Goal: Task Accomplishment & Management: Use online tool/utility

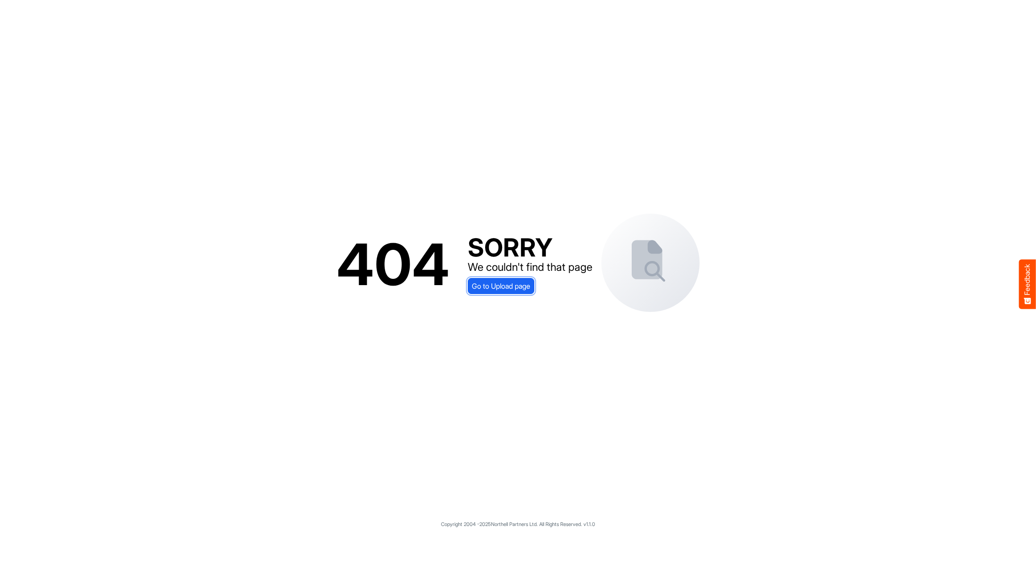
click at [505, 288] on span "Go to Upload page" at bounding box center [501, 286] width 59 height 12
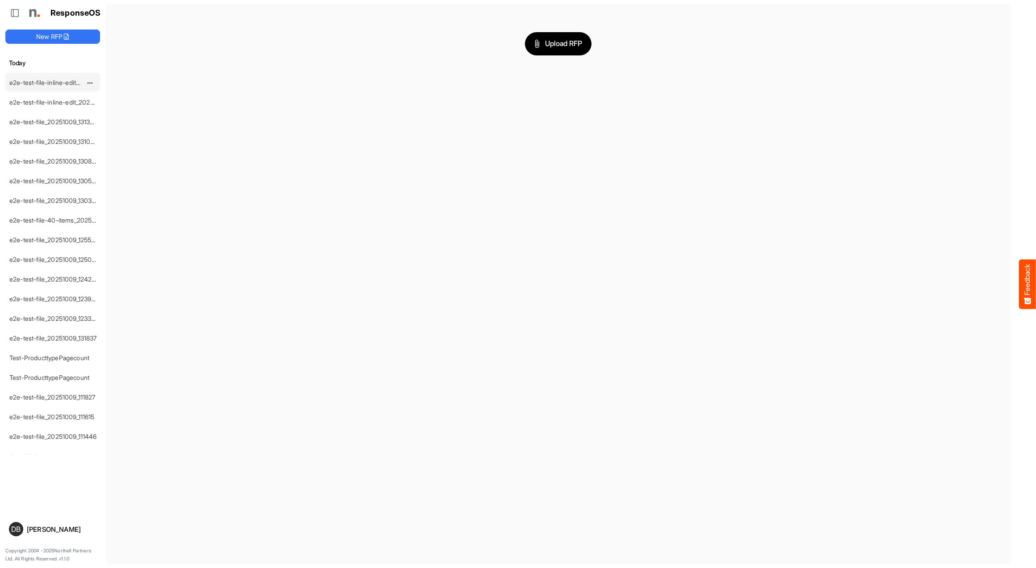
click at [38, 80] on link "e2e-test-file-inline-edit_20251009_145951" at bounding box center [69, 83] width 120 height 8
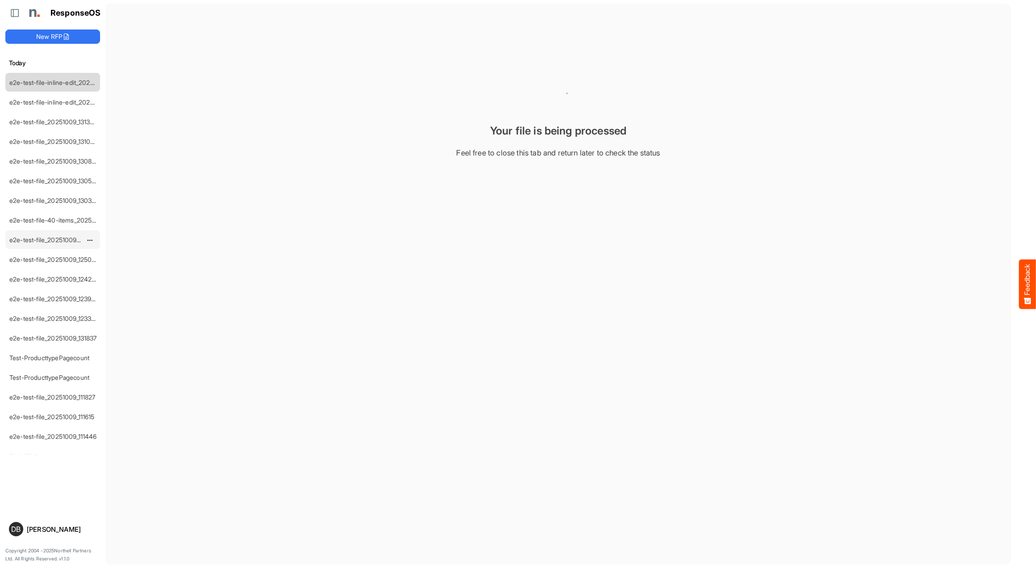
click at [44, 232] on div "e2e-test-file_20251009_125513" at bounding box center [46, 240] width 80 height 18
click at [48, 240] on link "e2e-test-file_20251009_125513" at bounding box center [53, 240] width 88 height 8
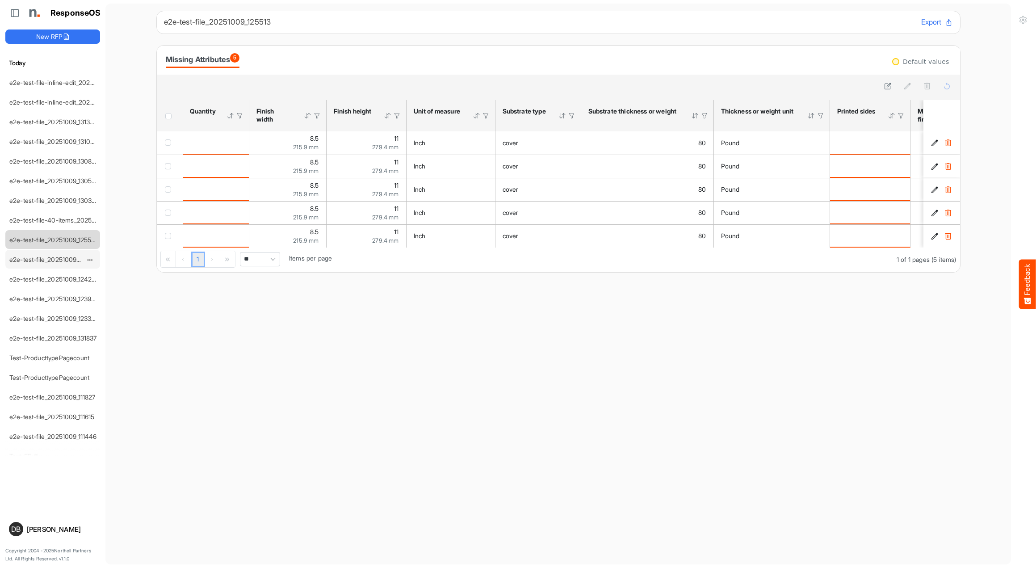
click at [59, 257] on link "e2e-test-file_20251009_125000" at bounding box center [54, 260] width 91 height 8
click at [52, 100] on link "e2e-test-file-inline-edit_20251009_131728" at bounding box center [68, 102] width 119 height 8
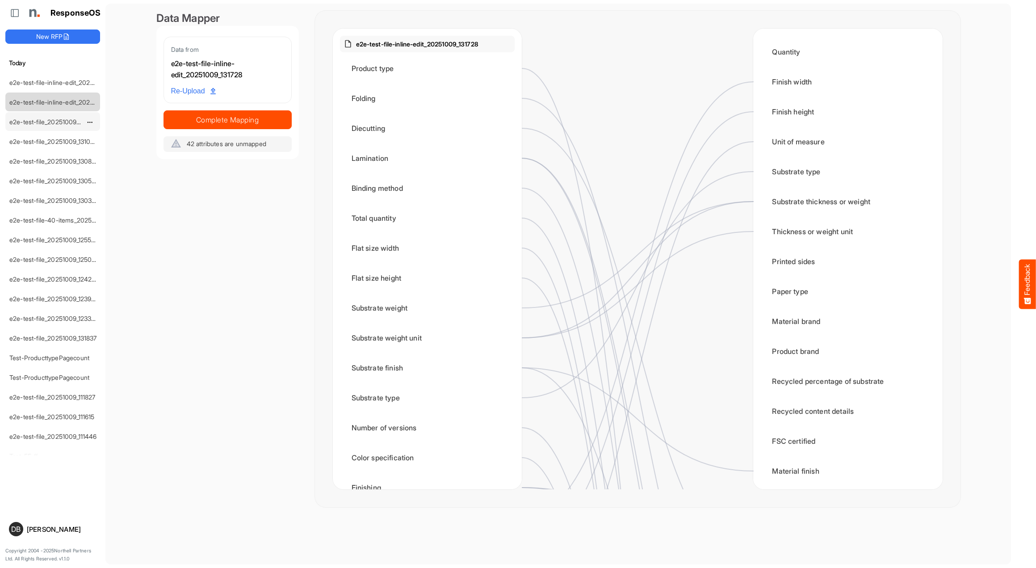
click at [56, 126] on div "e2e-test-file_20251009_131320" at bounding box center [46, 122] width 80 height 18
click at [56, 121] on link "e2e-test-file_20251009_131320" at bounding box center [53, 122] width 88 height 8
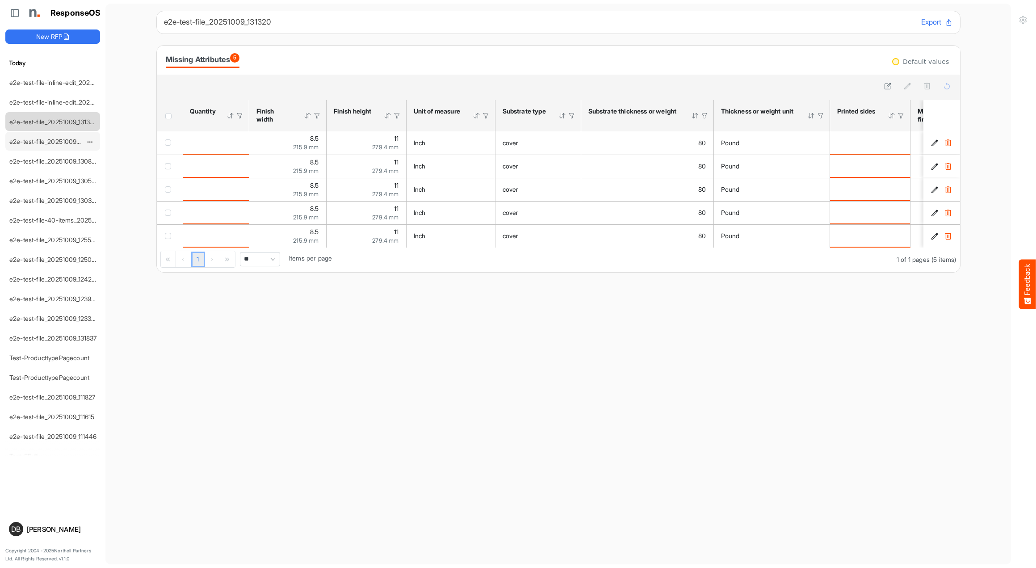
click at [57, 141] on link "e2e-test-file_20251009_131030" at bounding box center [53, 142] width 89 height 8
click at [58, 159] on link "e2e-test-file_20251009_130809" at bounding box center [54, 161] width 90 height 8
click at [889, 88] on icon at bounding box center [888, 86] width 8 height 8
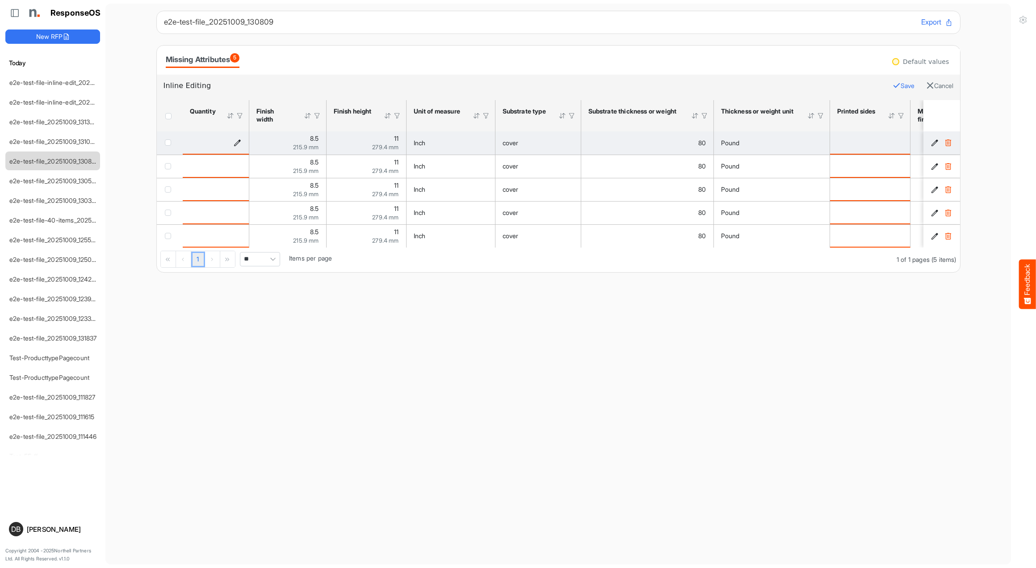
click at [238, 141] on icon "is template cell Column Header httpsnorthellcomontologiesmapping-rulesorderhasq…" at bounding box center [238, 143] width 8 height 8
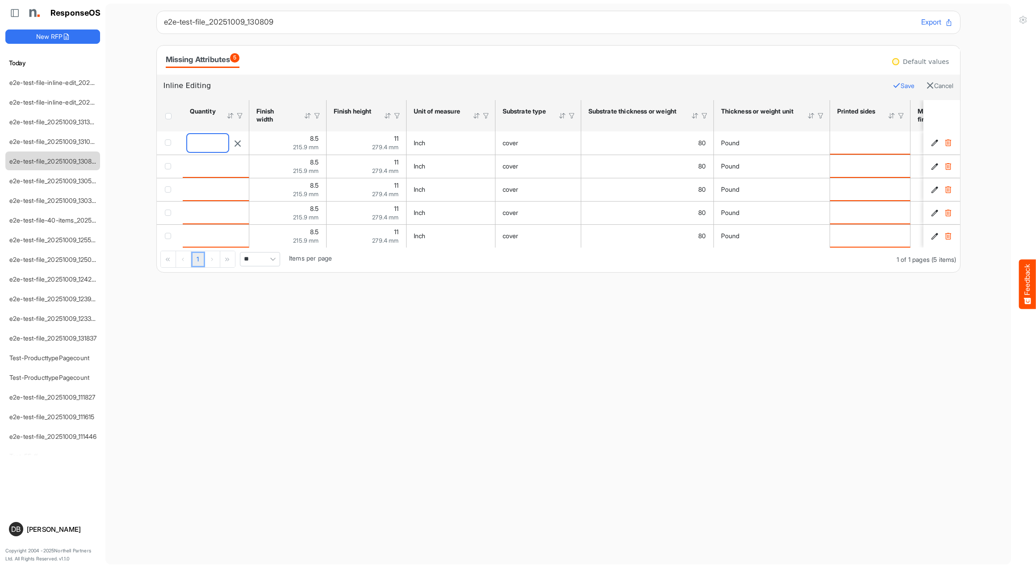
click at [203, 143] on input "number" at bounding box center [207, 143] width 41 height 18
type input "****"
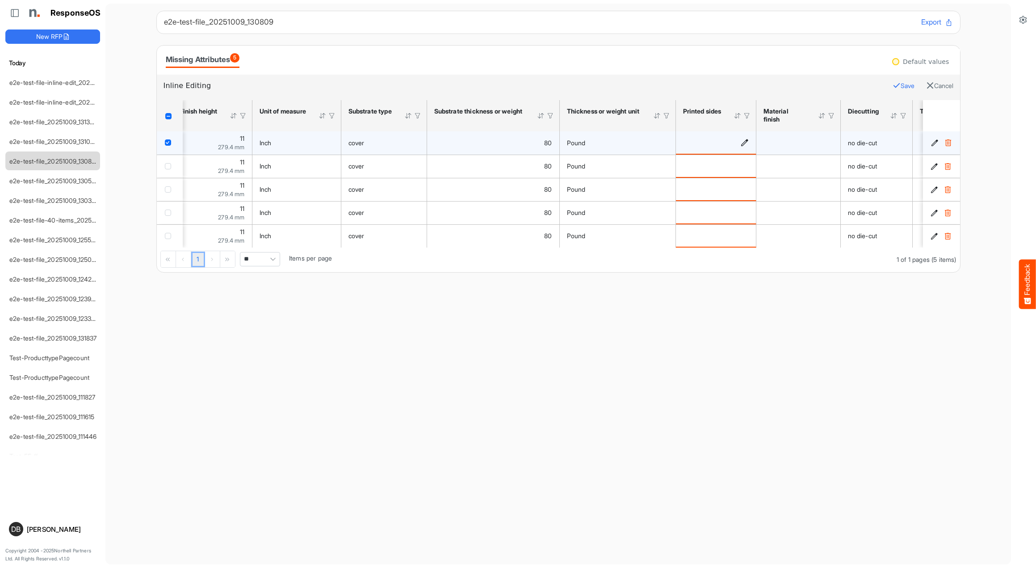
scroll to position [0, 153]
click at [746, 144] on icon "is template cell Column Header httpsnorthellcomontologiesmapping-rulesmanufactu…" at bounding box center [746, 143] width 8 height 8
click at [731, 144] on span at bounding box center [709, 143] width 55 height 18
click at [714, 194] on span "Double sided" at bounding box center [711, 195] width 42 height 7
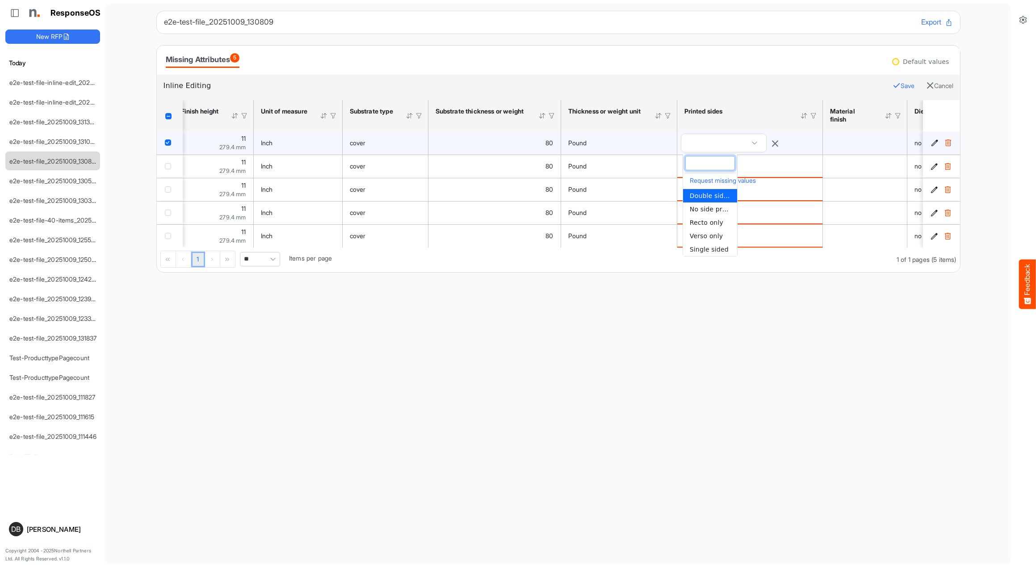
type input "**********"
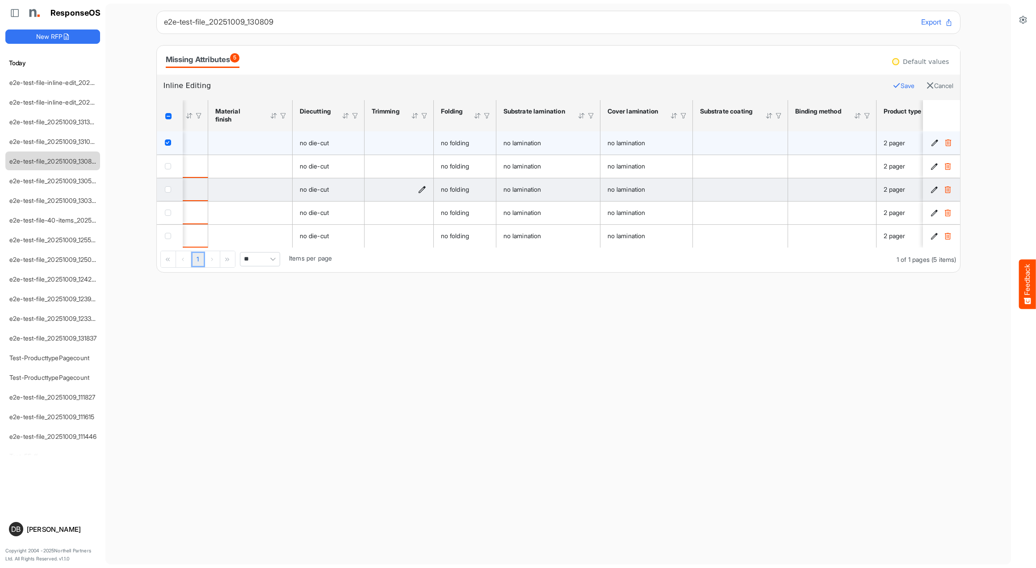
scroll to position [0, 0]
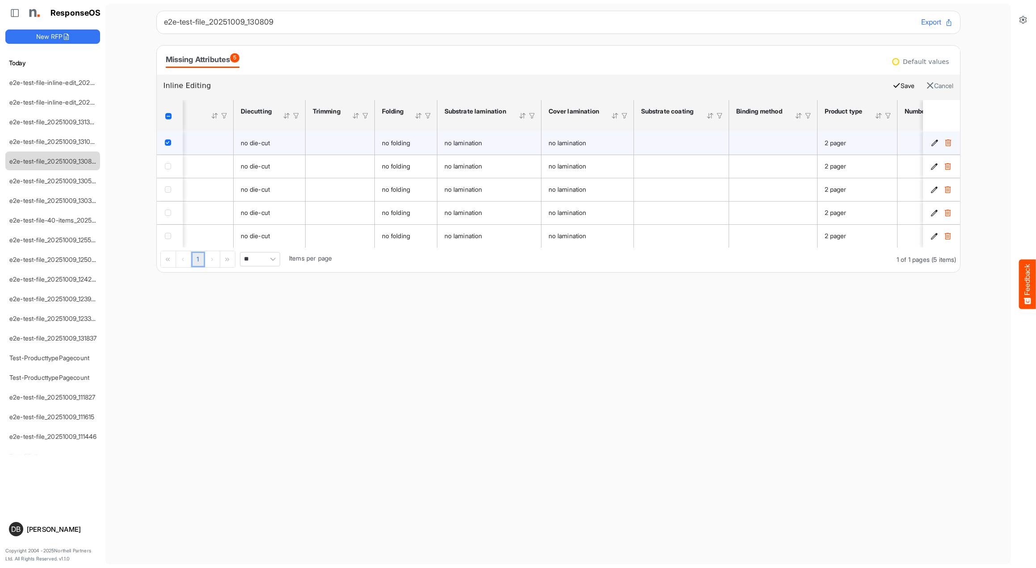
click at [893, 85] on icon "button" at bounding box center [897, 85] width 8 height 8
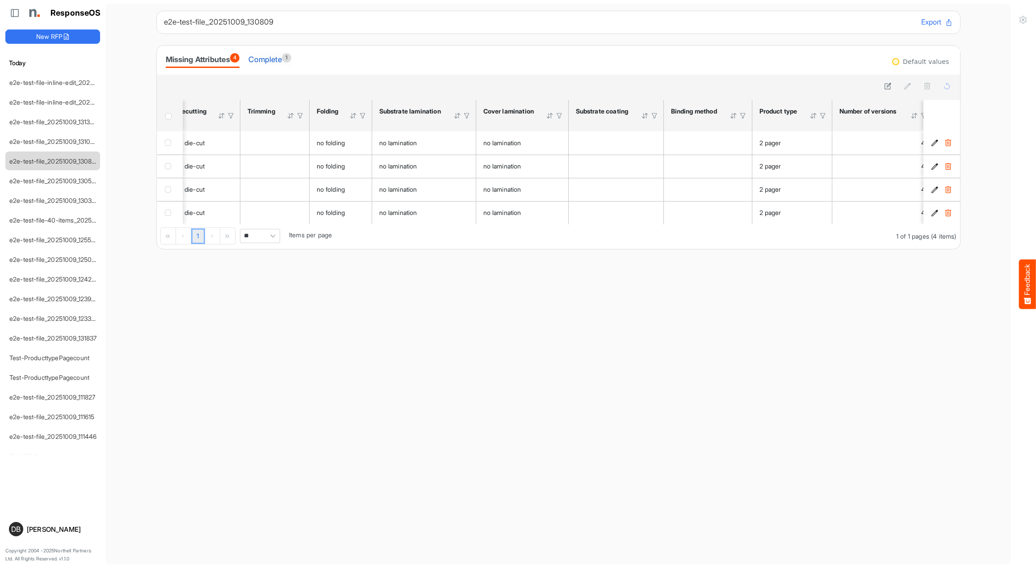
click at [270, 56] on div "Complete 1" at bounding box center [269, 59] width 42 height 13
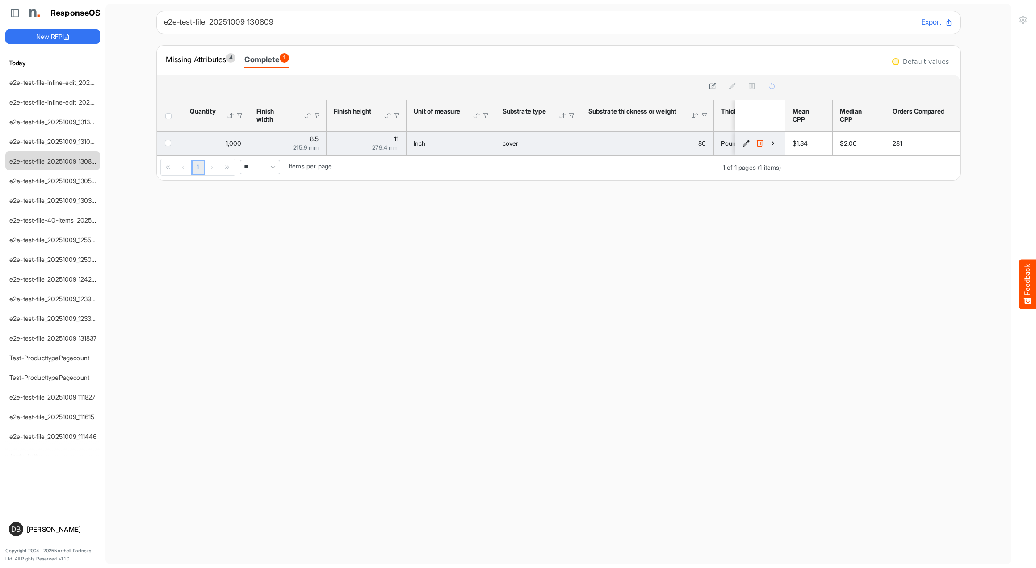
click at [774, 145] on icon "4415e7da-8f5d-412e-b9c8-7e5e2e4851a7 is template cell Column Header" at bounding box center [773, 143] width 8 height 8
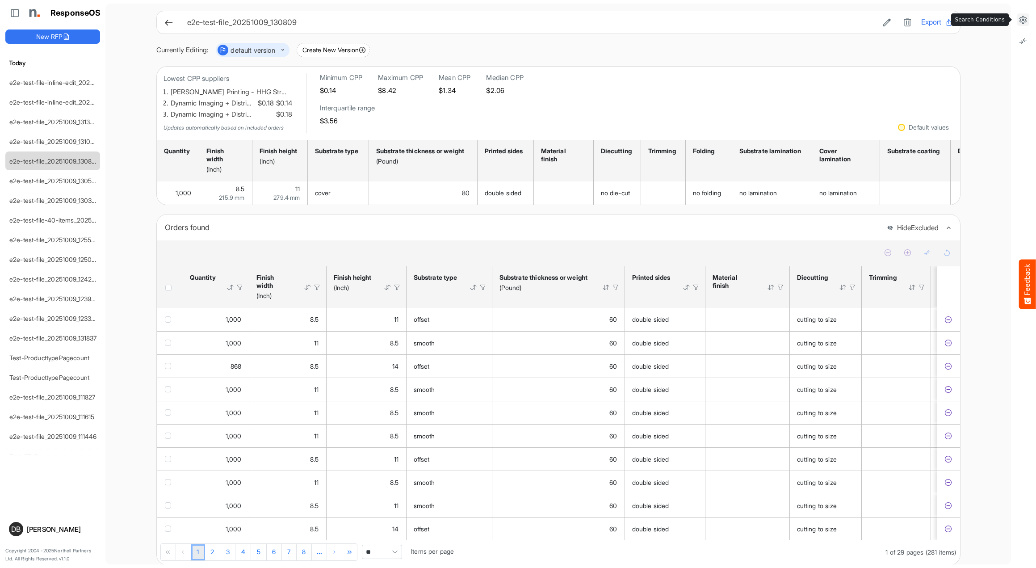
click at [1026, 20] on icon at bounding box center [1023, 19] width 9 height 9
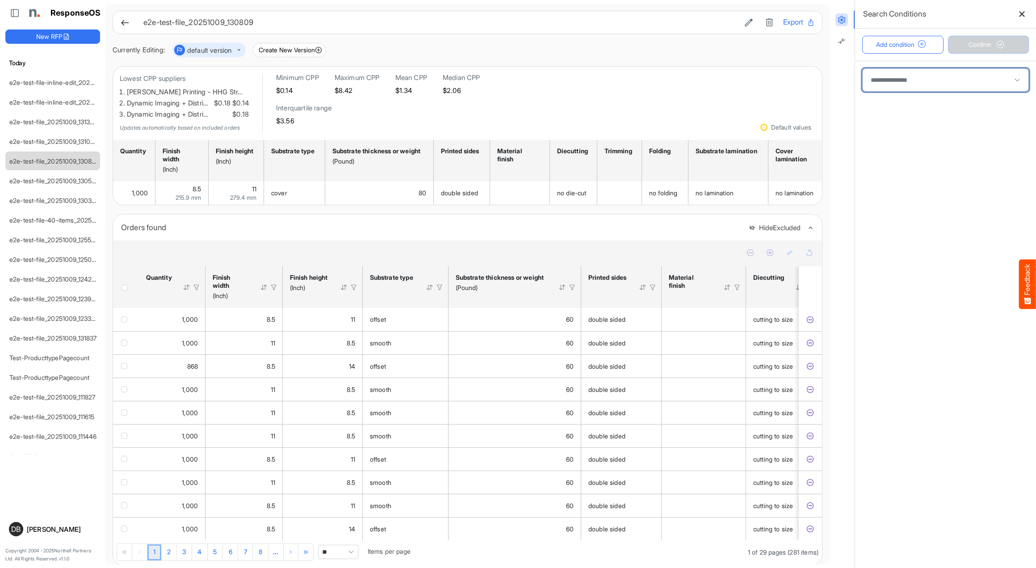
click at [949, 78] on span at bounding box center [946, 80] width 166 height 22
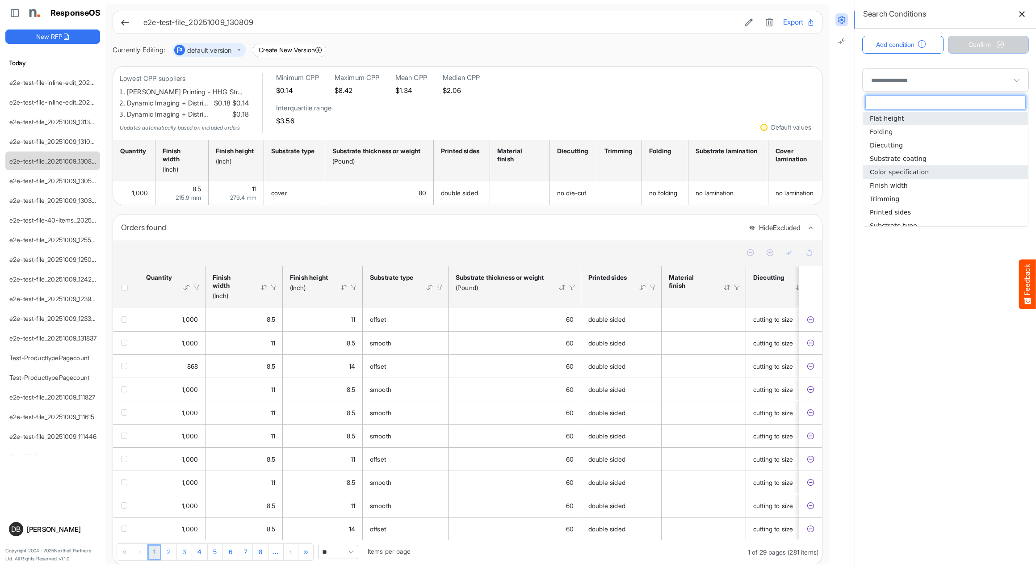
click at [923, 165] on li "Color specification" at bounding box center [945, 171] width 165 height 13
type input "**********"
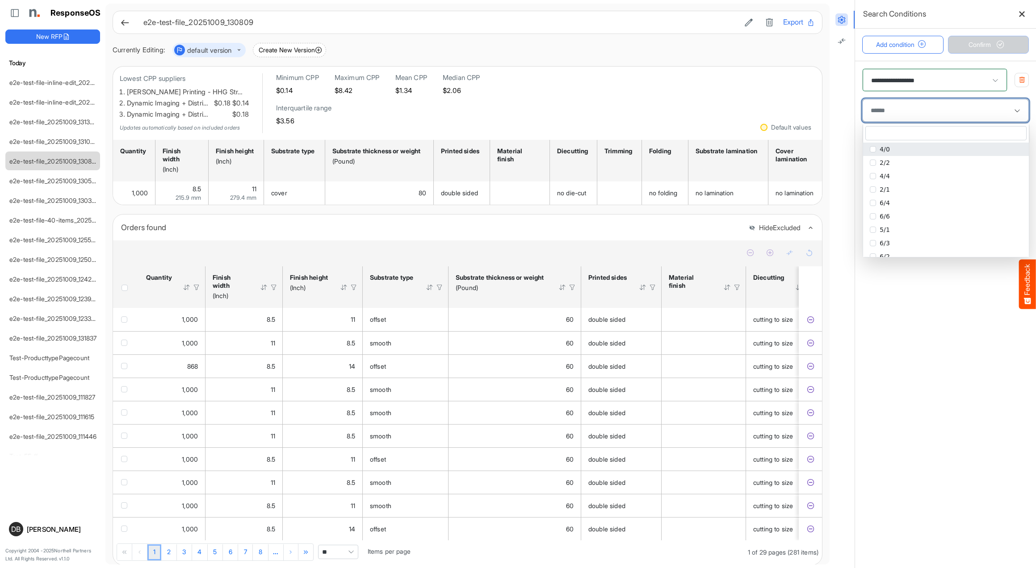
click at [915, 114] on div at bounding box center [945, 110] width 157 height 13
click at [913, 86] on span "**********" at bounding box center [935, 80] width 144 height 22
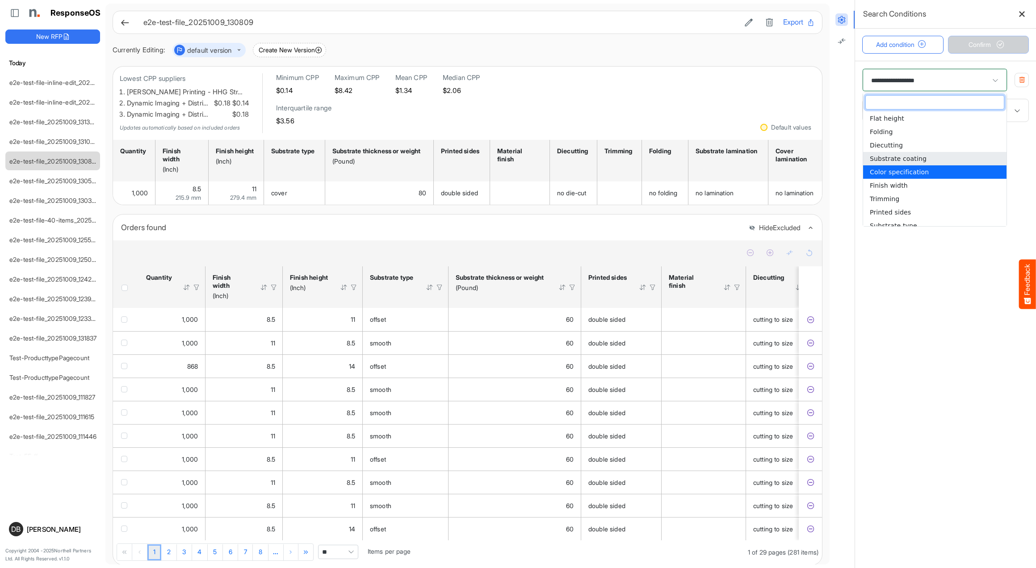
click at [904, 159] on span "Substrate coating" at bounding box center [898, 158] width 57 height 7
type input "**********"
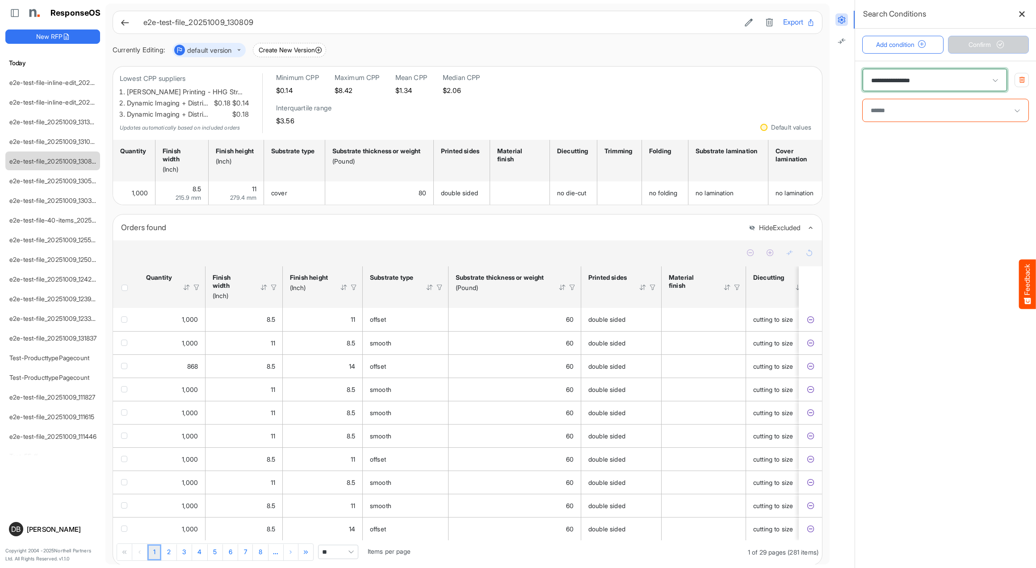
click at [904, 159] on main "**********" at bounding box center [945, 314] width 181 height 507
click at [905, 123] on div "**********" at bounding box center [945, 95] width 181 height 68
click at [903, 116] on div at bounding box center [945, 110] width 157 height 13
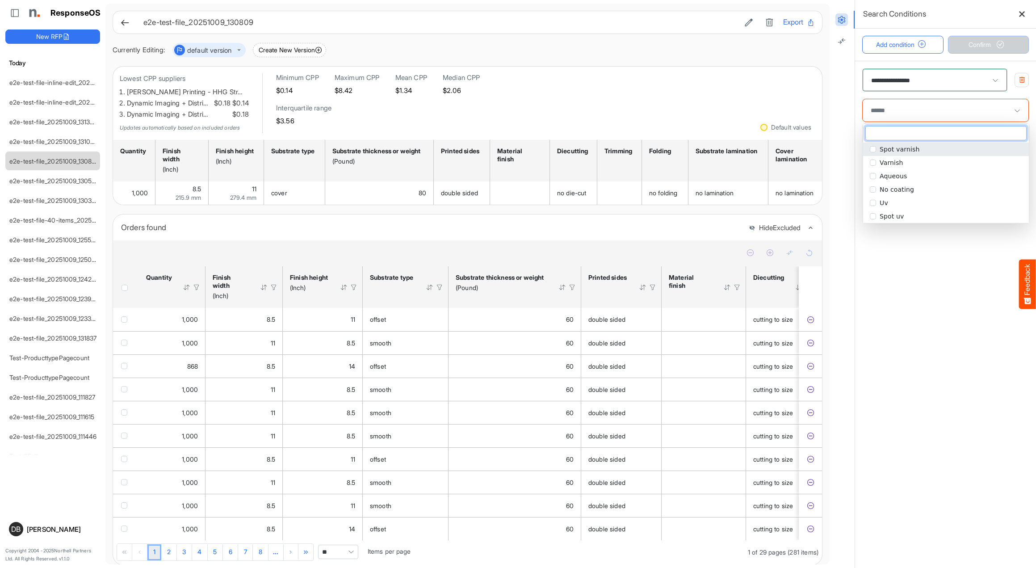
click at [944, 257] on main "**********" at bounding box center [945, 314] width 181 height 507
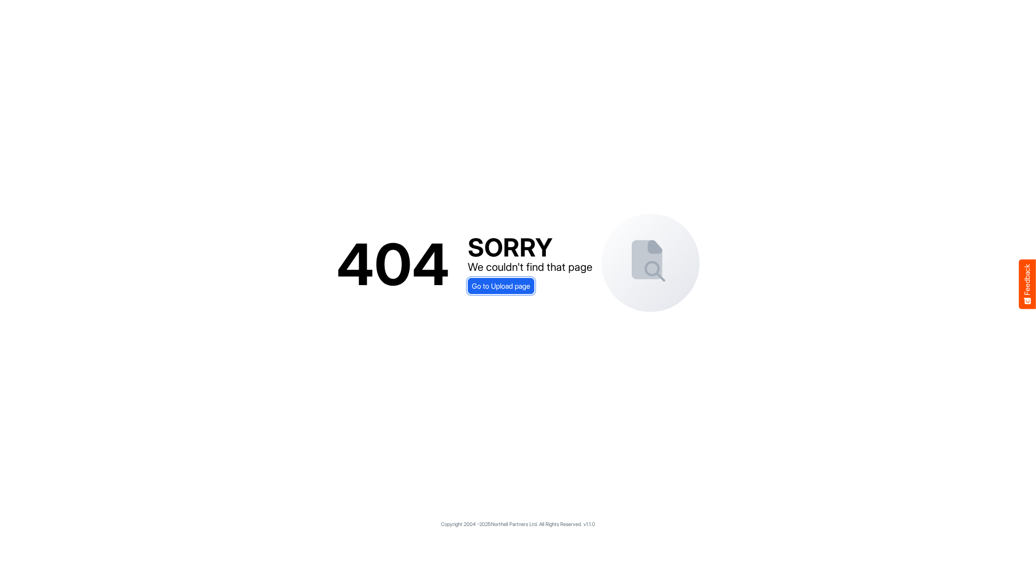
click at [516, 282] on span "Go to Upload page" at bounding box center [501, 286] width 59 height 12
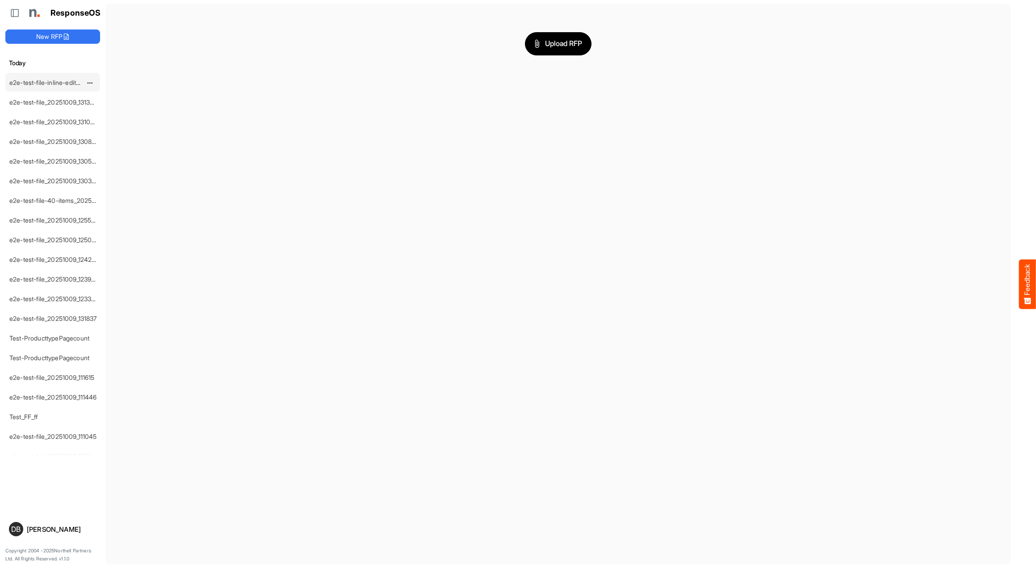
click at [63, 81] on link "e2e-test-file-inline-edit_20251009_131728" at bounding box center [68, 83] width 119 height 8
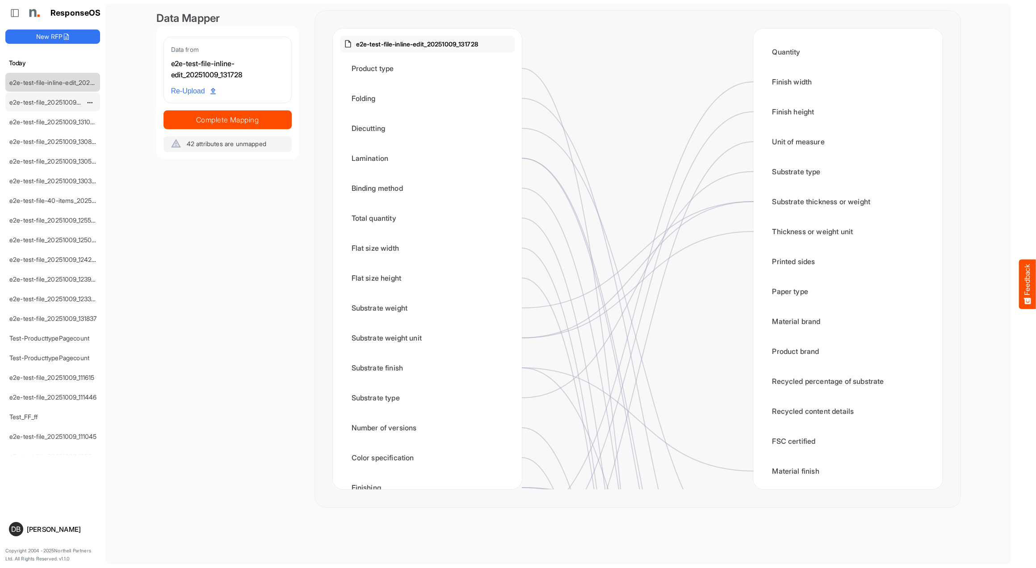
click at [67, 104] on link "e2e-test-file_20251009_131320" at bounding box center [53, 102] width 88 height 8
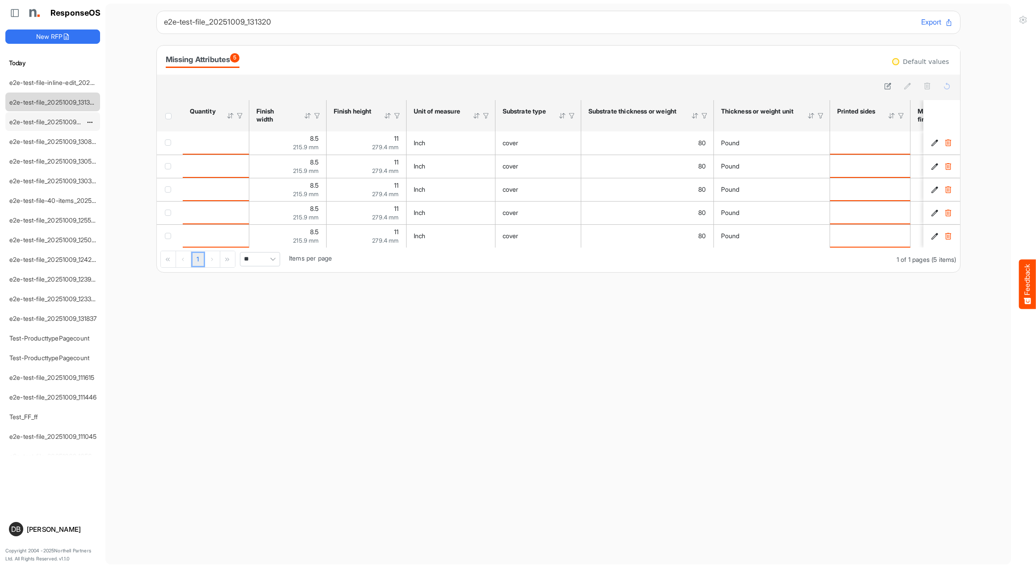
click at [71, 123] on link "e2e-test-file_20251009_131030" at bounding box center [53, 122] width 89 height 8
click at [55, 139] on link "e2e-test-file_20251009_130809" at bounding box center [54, 142] width 90 height 8
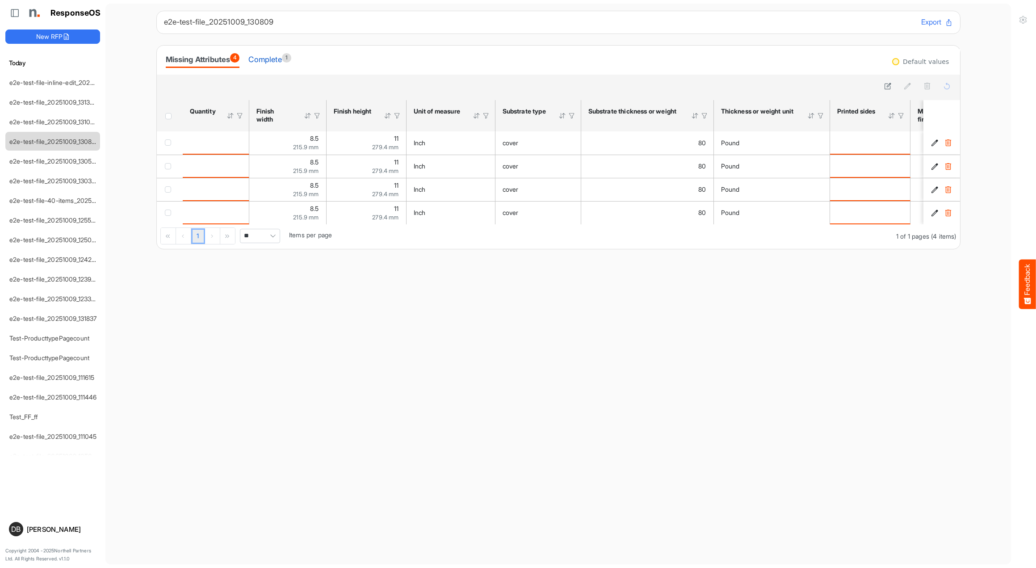
click at [291, 60] on div "Complete 1" at bounding box center [269, 59] width 42 height 13
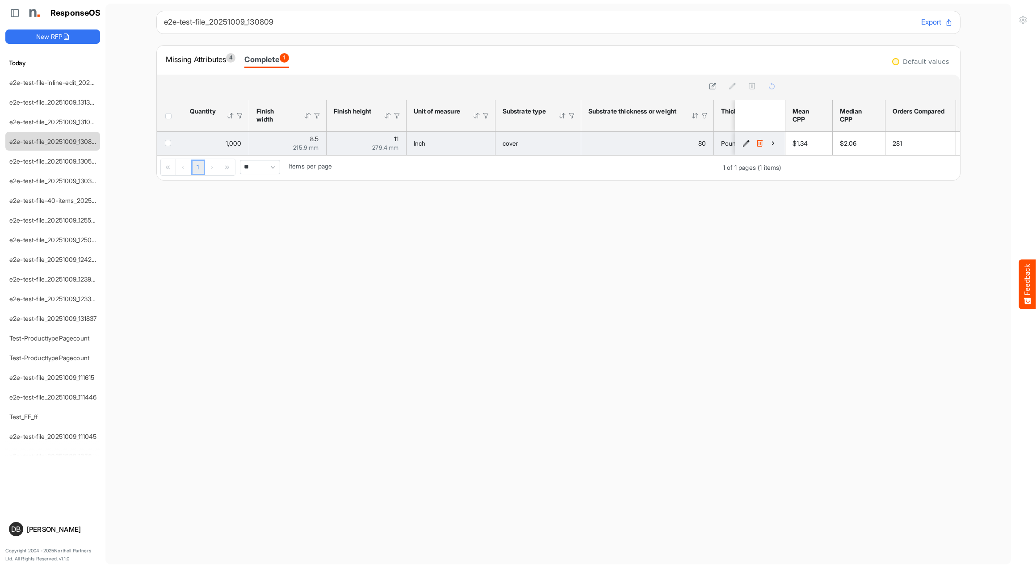
click at [773, 144] on icon "4415e7da-8f5d-412e-b9c8-7e5e2e4851a7 is template cell Column Header" at bounding box center [773, 143] width 8 height 8
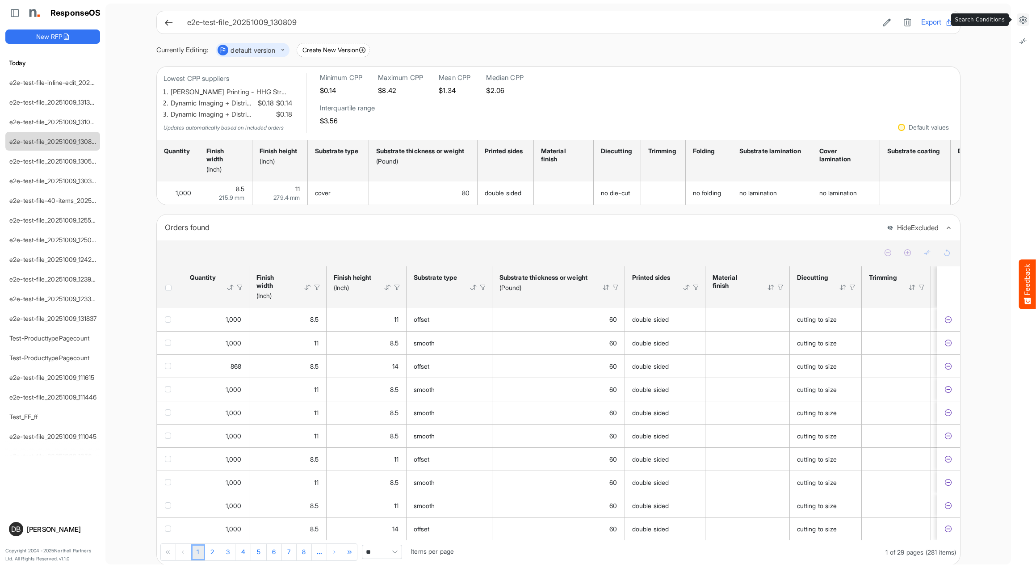
click at [1021, 17] on icon at bounding box center [1023, 19] width 9 height 9
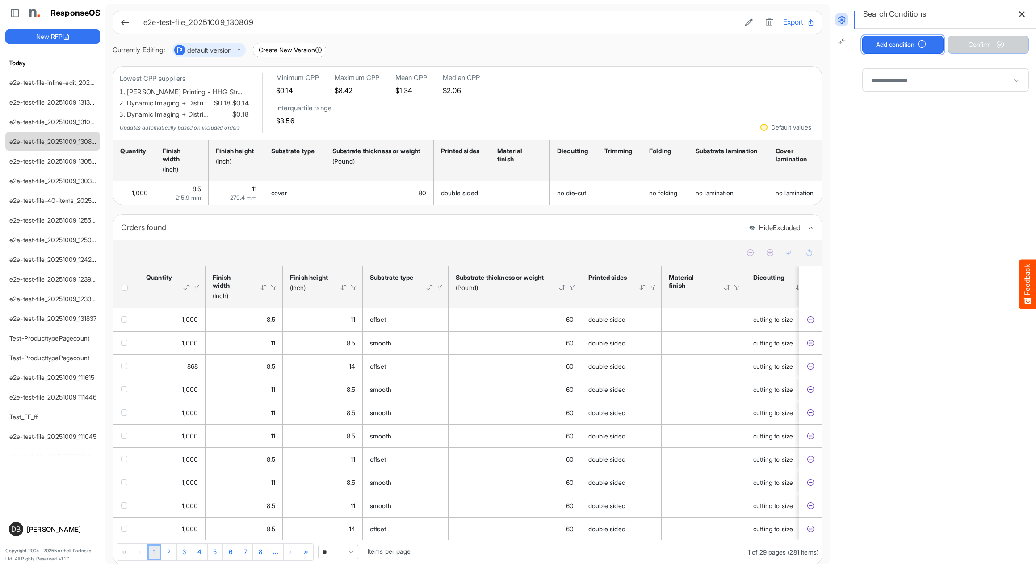
click at [926, 47] on span "button" at bounding box center [922, 45] width 15 height 8
click at [933, 77] on span at bounding box center [946, 80] width 166 height 22
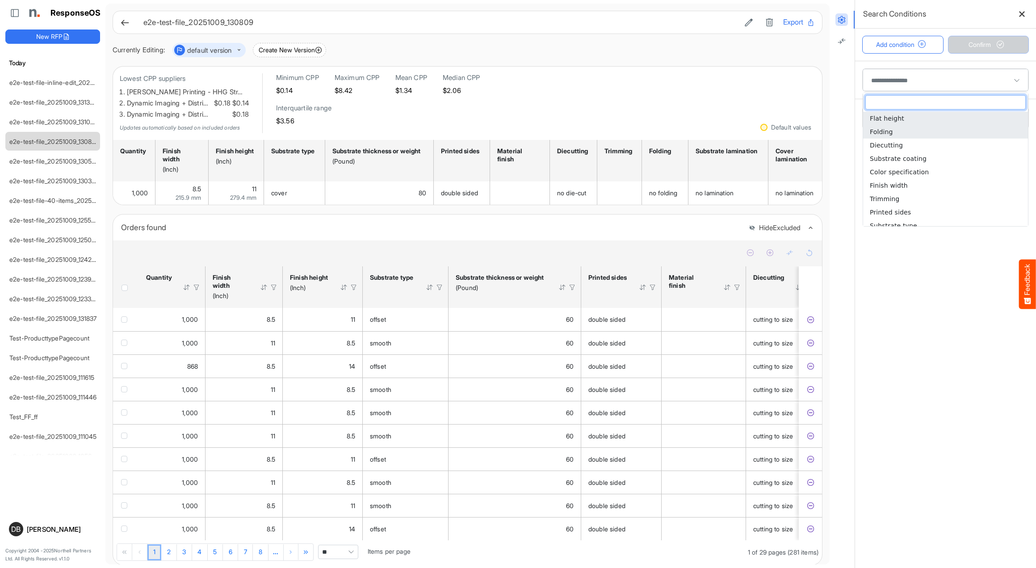
click at [933, 135] on li "Folding" at bounding box center [945, 131] width 165 height 13
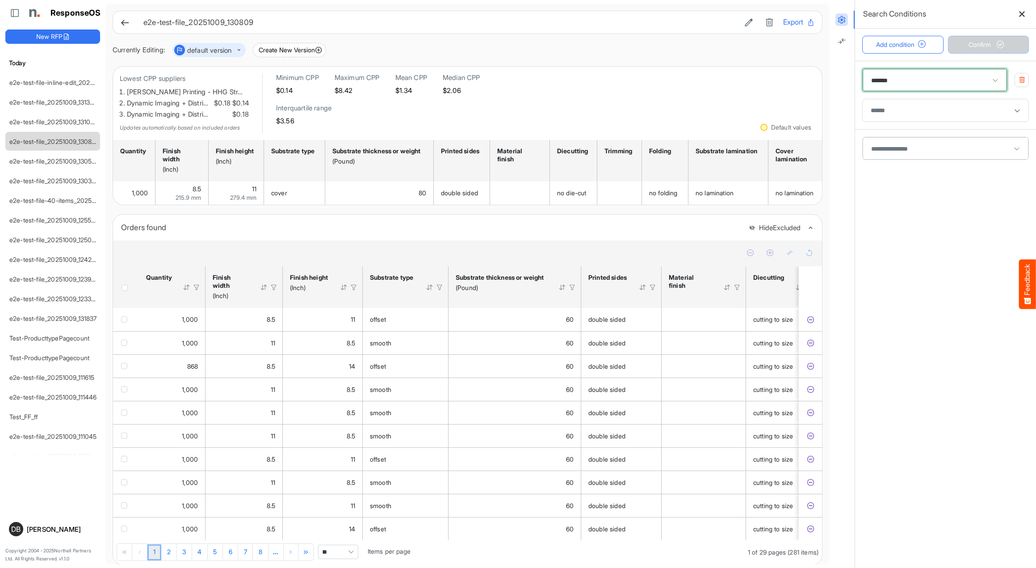
click at [943, 117] on div at bounding box center [946, 110] width 166 height 22
click at [956, 76] on span "*******" at bounding box center [935, 80] width 144 height 22
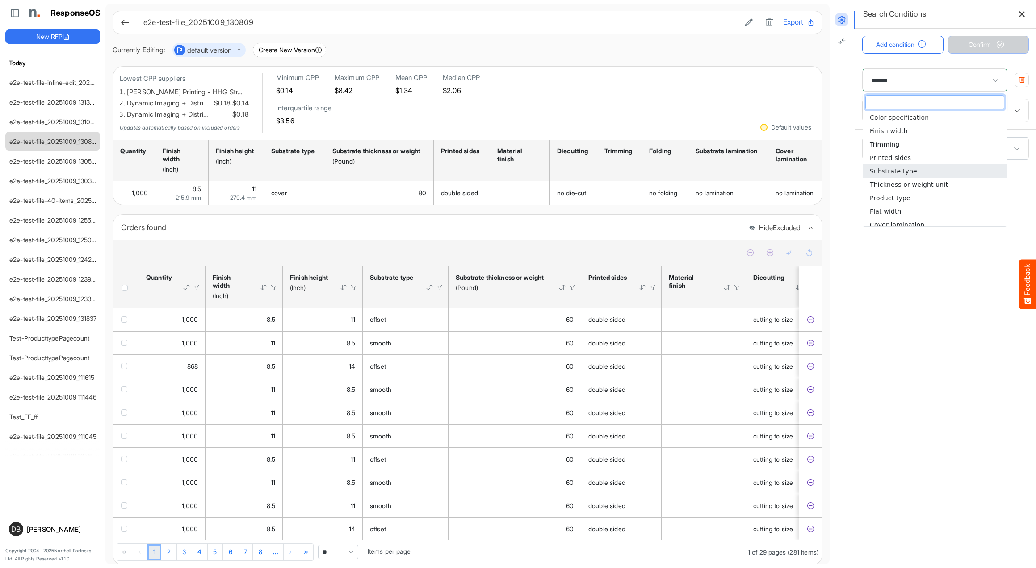
scroll to position [57, 0]
click at [933, 198] on li "Product type" at bounding box center [934, 195] width 143 height 13
type input "**********"
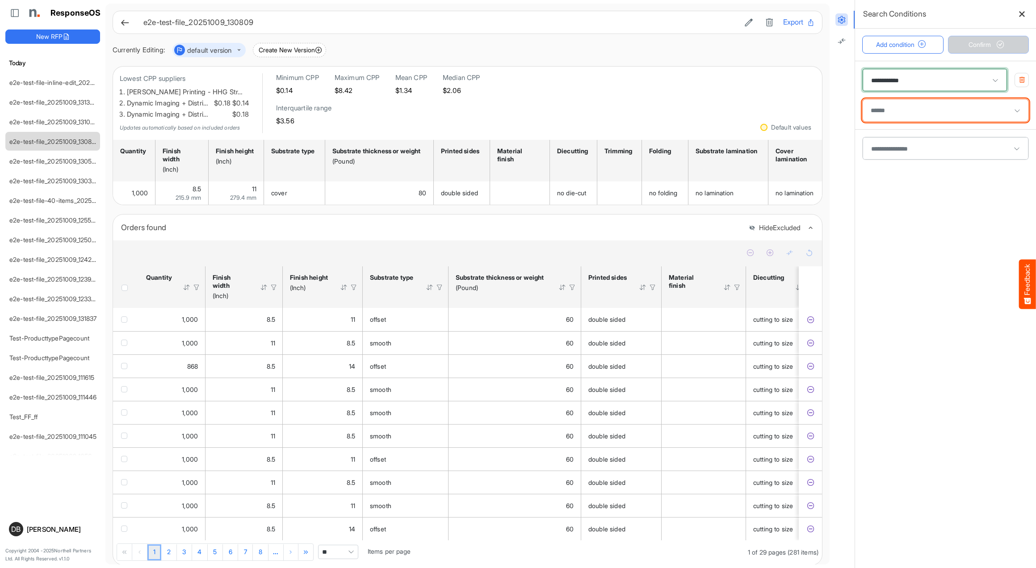
click at [954, 109] on div at bounding box center [945, 110] width 157 height 13
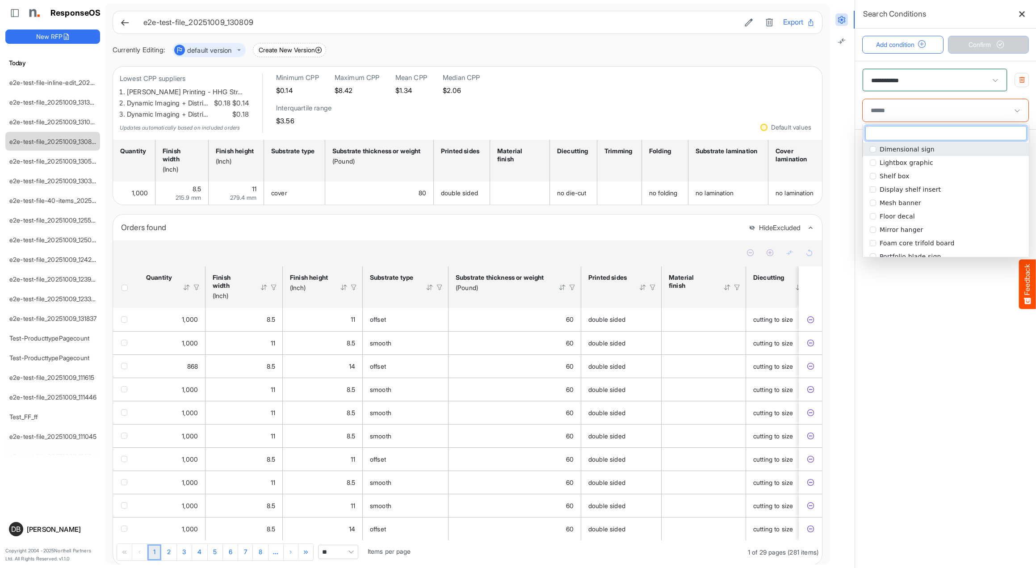
scroll to position [0, 0]
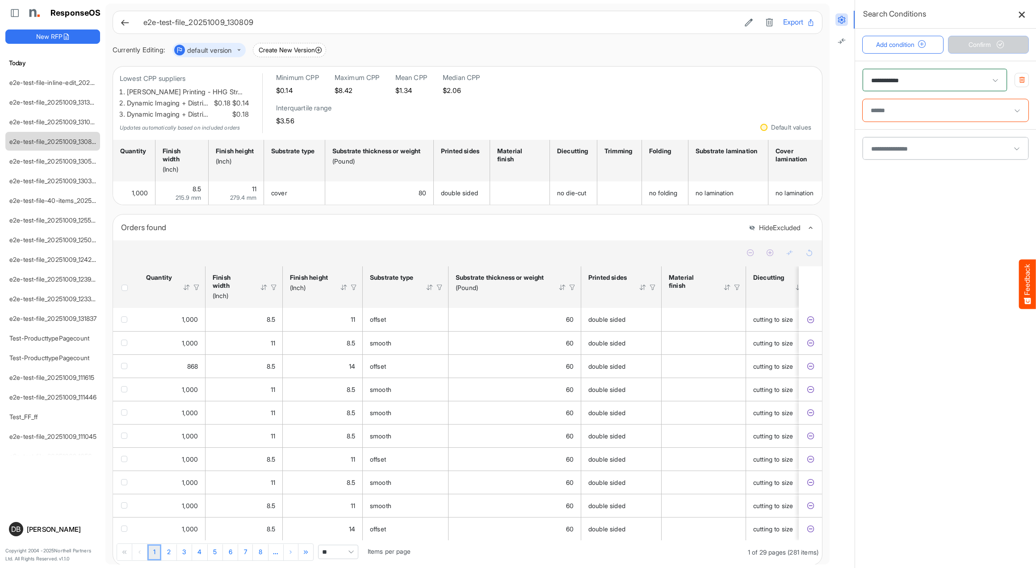
click at [1027, 15] on button at bounding box center [1022, 14] width 14 height 14
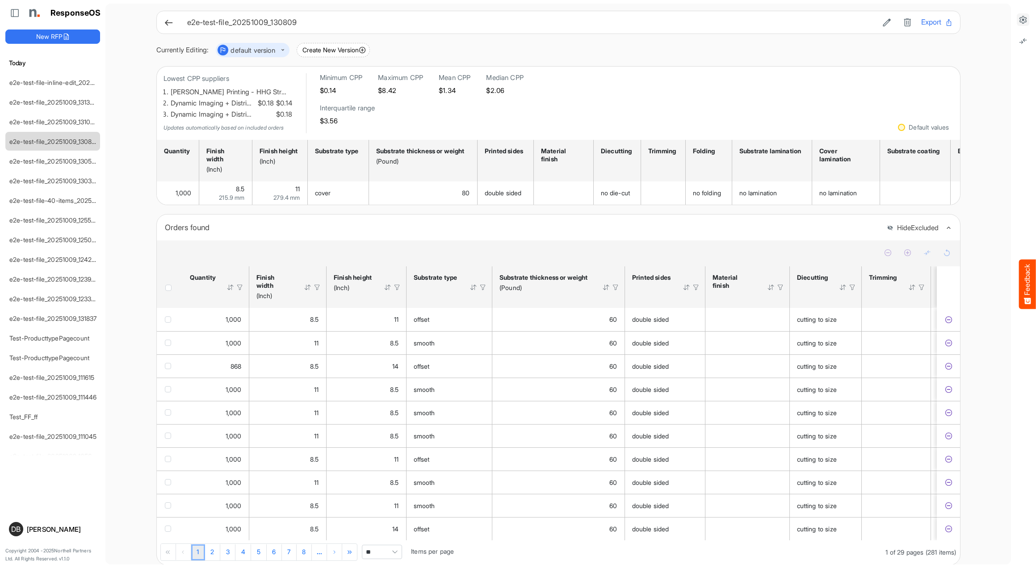
click at [165, 21] on icon at bounding box center [168, 22] width 9 height 9
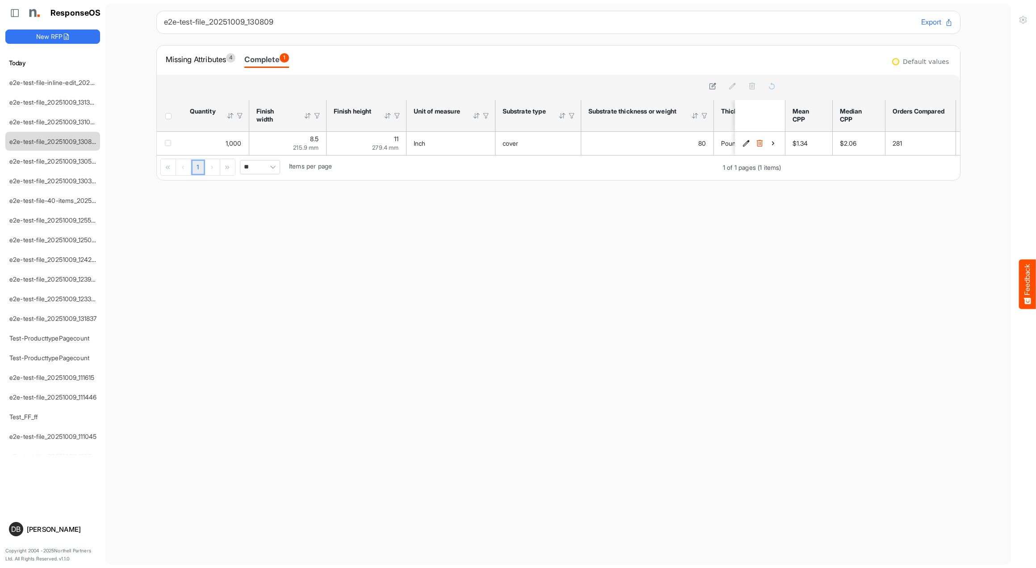
click at [487, 115] on div at bounding box center [486, 116] width 8 height 8
click at [575, 113] on div at bounding box center [572, 116] width 8 height 8
click at [557, 137] on span at bounding box center [562, 134] width 13 height 13
click at [584, 223] on main "e2e-test-file_20251009_130809 Export Missing Attributes 4 Complete 1 sfgridw13w…" at bounding box center [558, 284] width 906 height 561
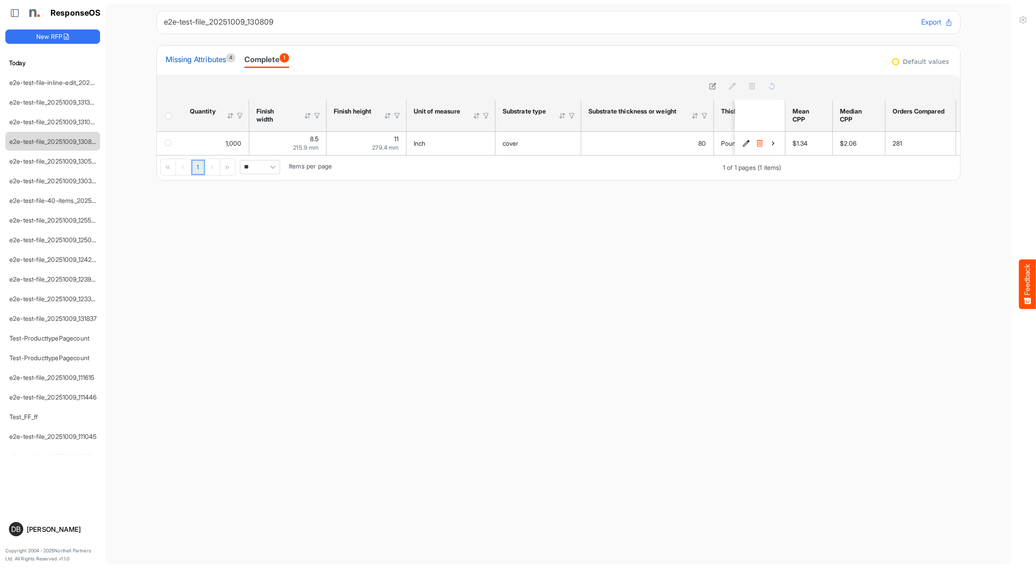
click at [201, 56] on div "Missing Attributes 4" at bounding box center [201, 59] width 70 height 13
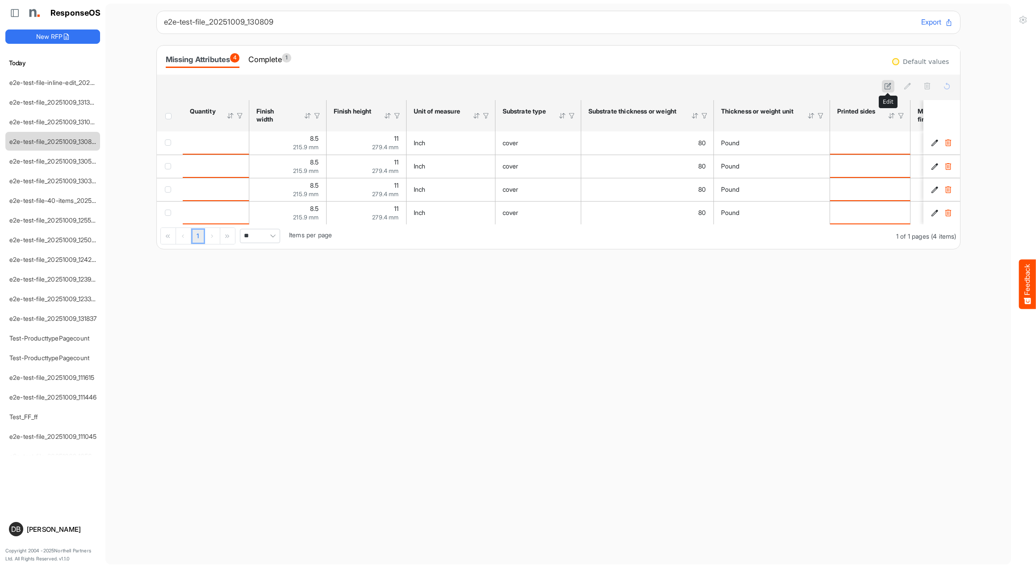
click at [885, 85] on icon at bounding box center [888, 86] width 8 height 8
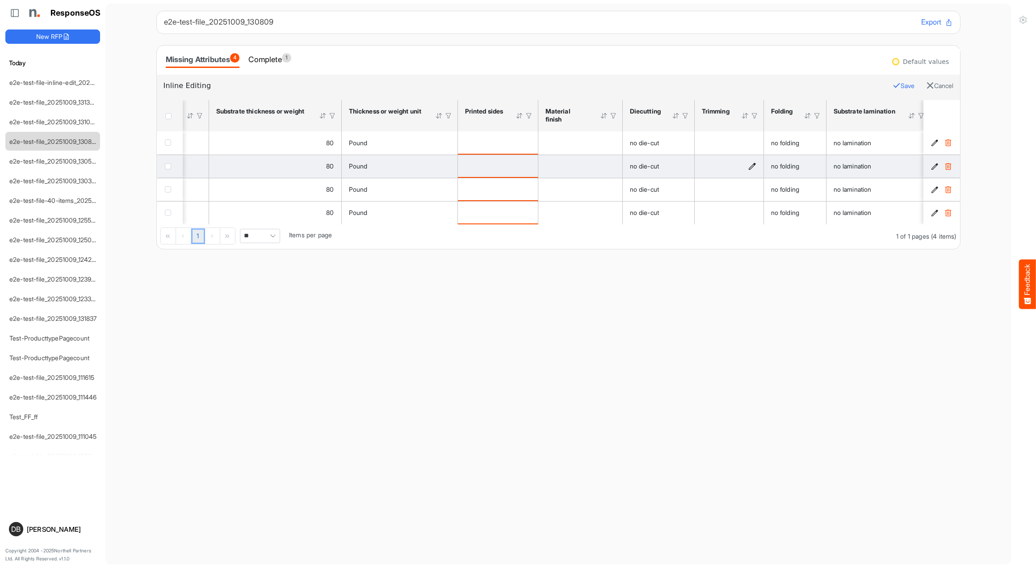
scroll to position [0, 386]
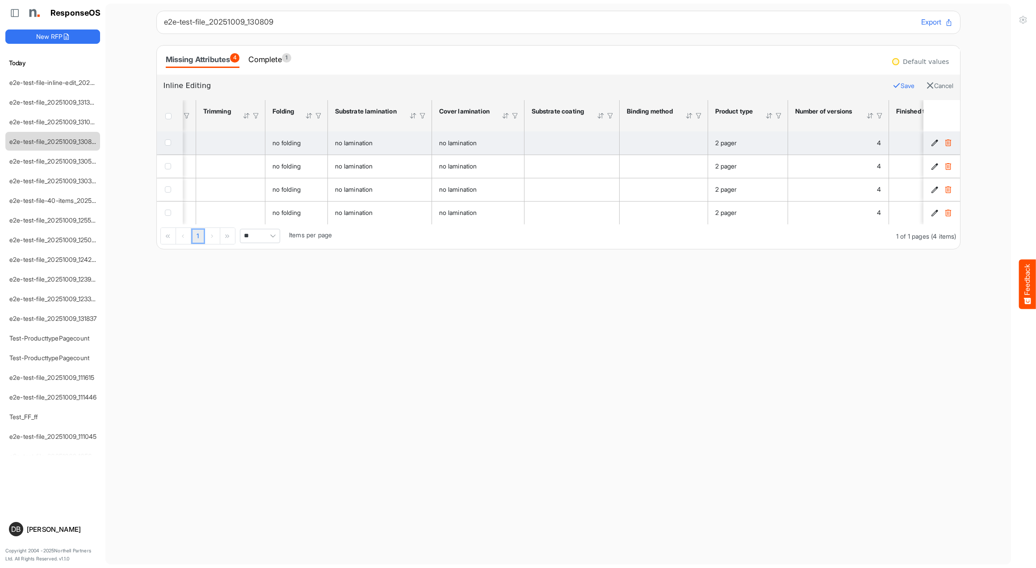
click at [775, 145] on div "2 pager" at bounding box center [747, 143] width 65 height 10
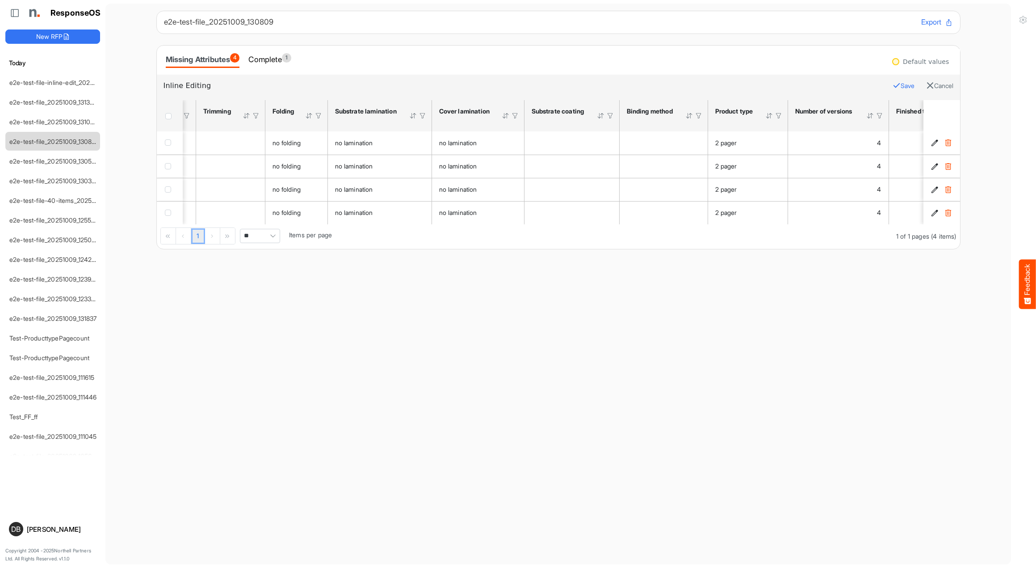
drag, startPoint x: 940, startPoint y: 84, endPoint x: 895, endPoint y: 101, distance: 48.1
click at [940, 84] on button "Cancel" at bounding box center [939, 86] width 27 height 12
click at [286, 59] on div "Complete 1" at bounding box center [269, 59] width 42 height 13
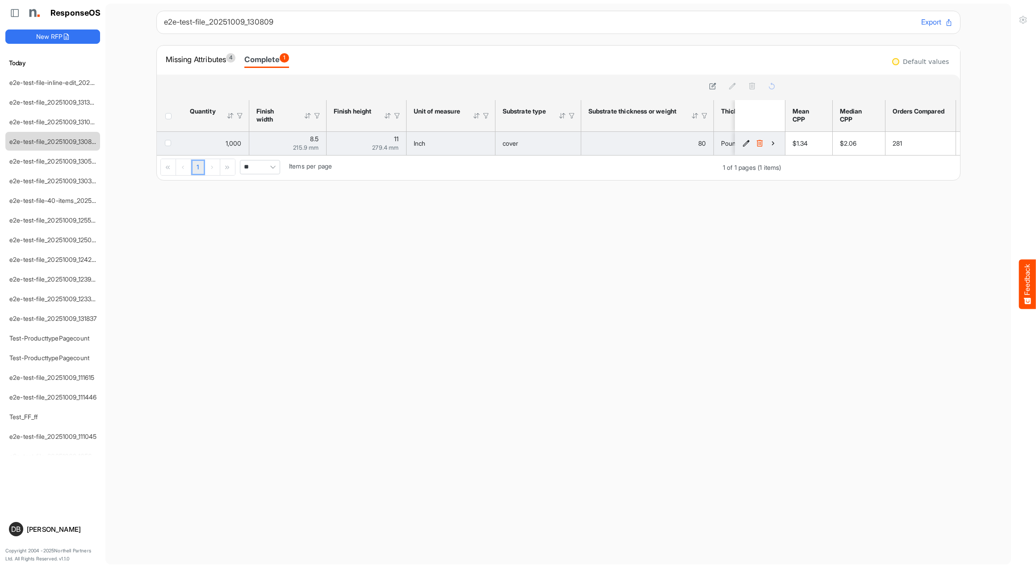
click at [776, 145] on icon "4415e7da-8f5d-412e-b9c8-7e5e2e4851a7 is template cell Column Header" at bounding box center [773, 143] width 8 height 8
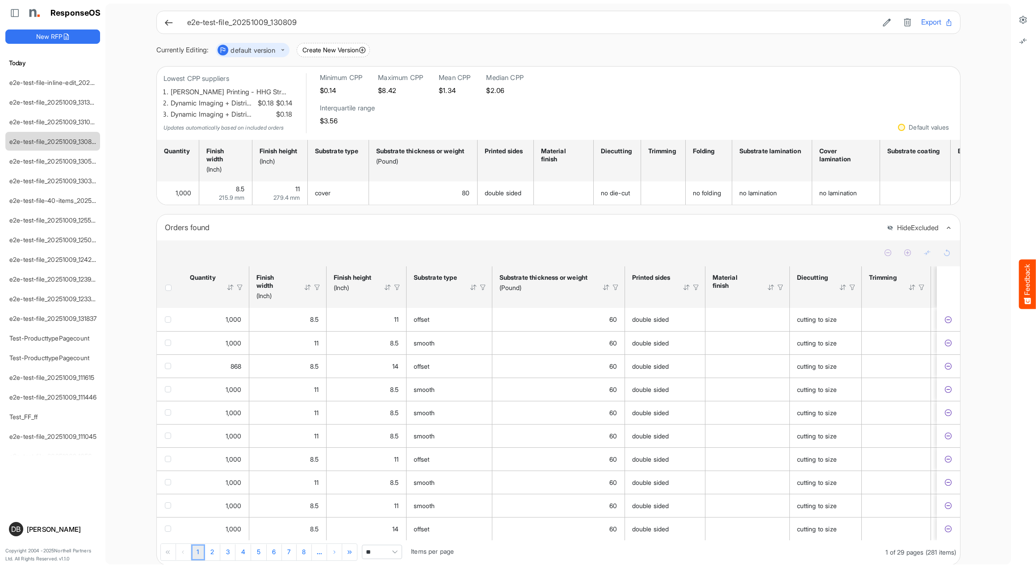
click at [1024, 27] on li at bounding box center [1023, 20] width 25 height 18
click at [1023, 20] on icon at bounding box center [1023, 19] width 9 height 9
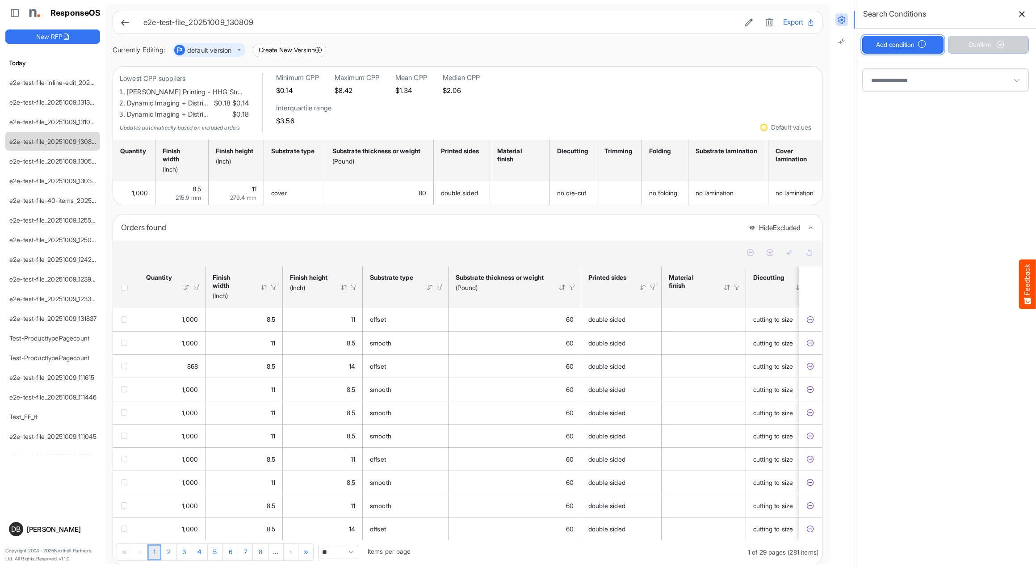
click at [921, 49] on button "Add condition" at bounding box center [902, 45] width 81 height 18
click at [926, 84] on span at bounding box center [946, 80] width 166 height 22
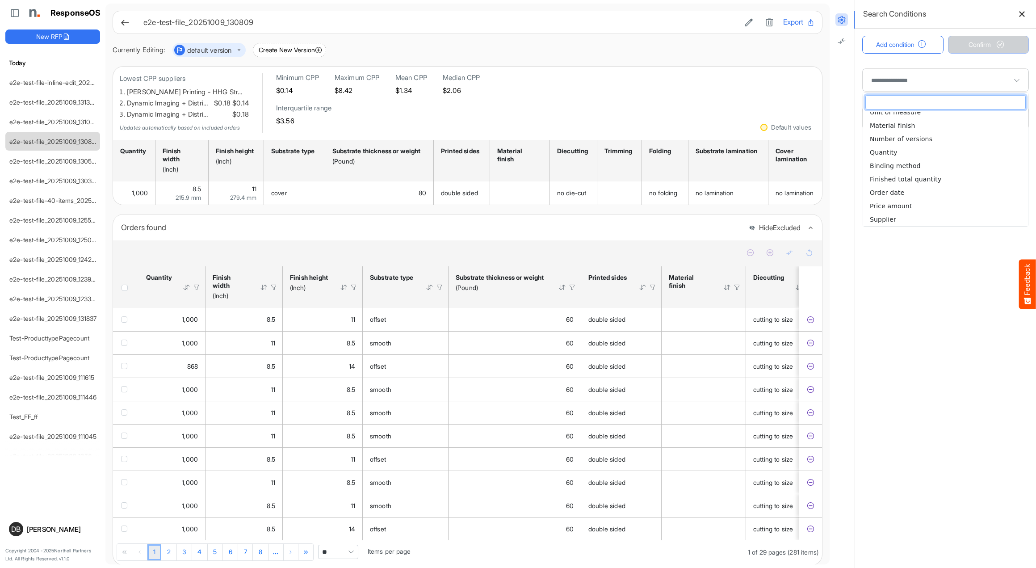
scroll to position [221, 0]
click at [924, 222] on li "Supplier" at bounding box center [945, 219] width 165 height 13
type input "********"
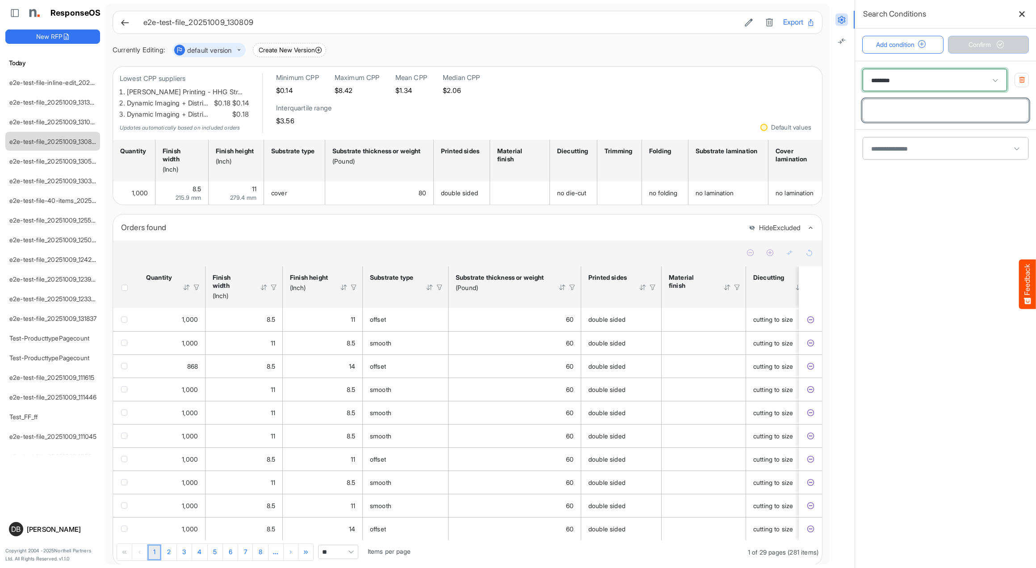
click at [944, 110] on input "text" at bounding box center [946, 110] width 166 height 22
type input "*"
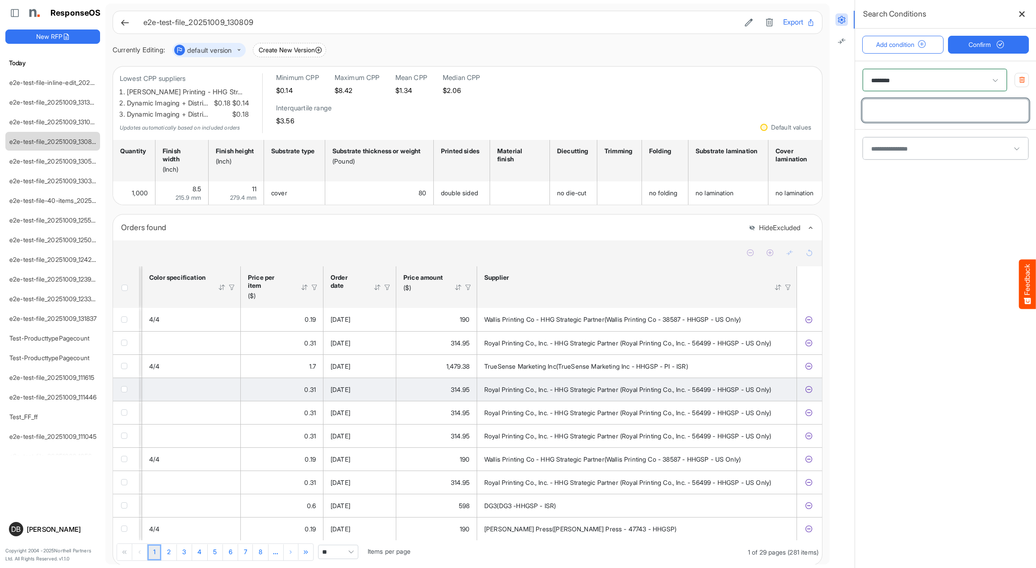
scroll to position [0, 1631]
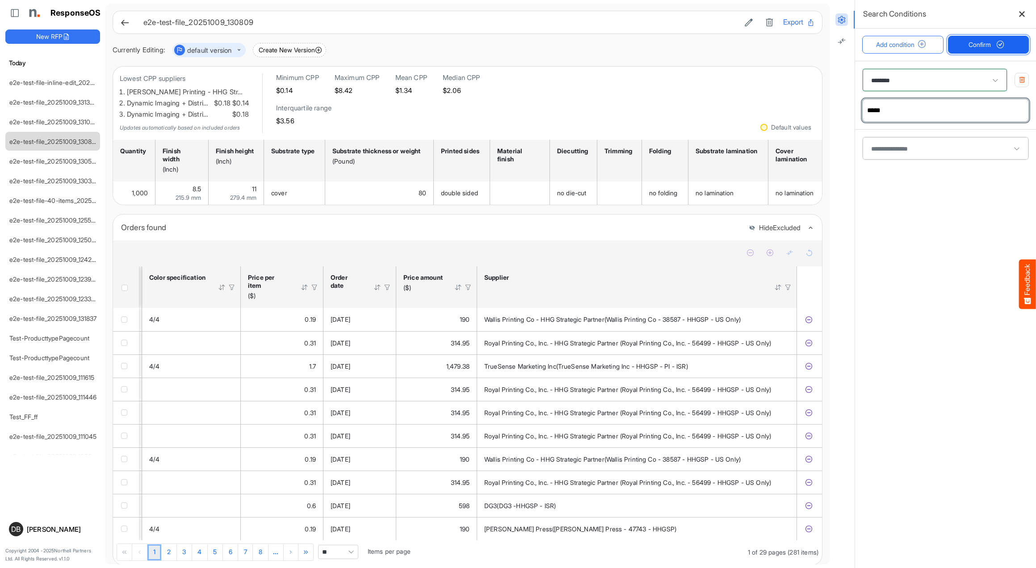
type input "*****"
click at [994, 42] on span "submit" at bounding box center [1000, 45] width 15 height 8
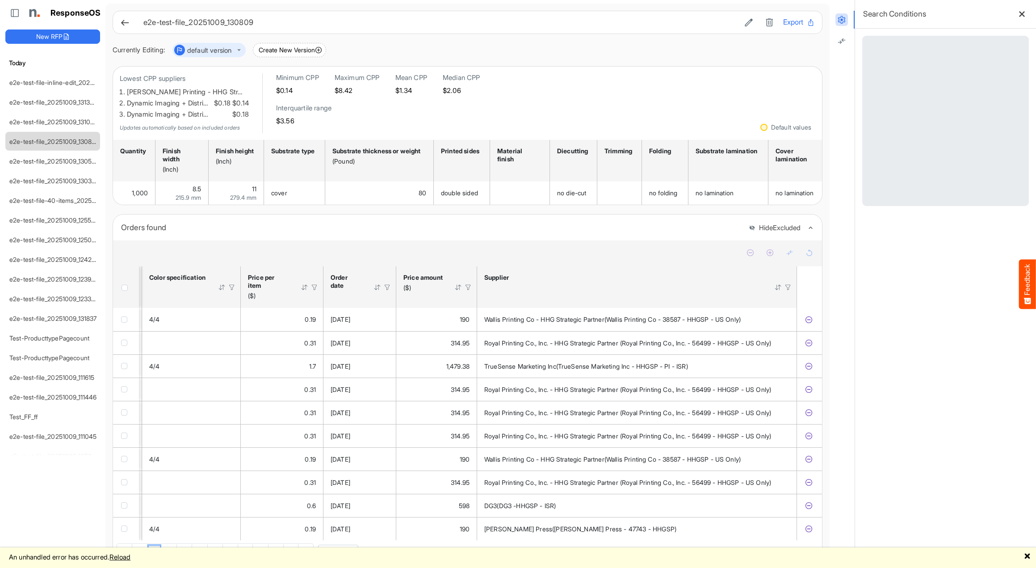
click at [130, 559] on link "Reload" at bounding box center [119, 557] width 21 height 8
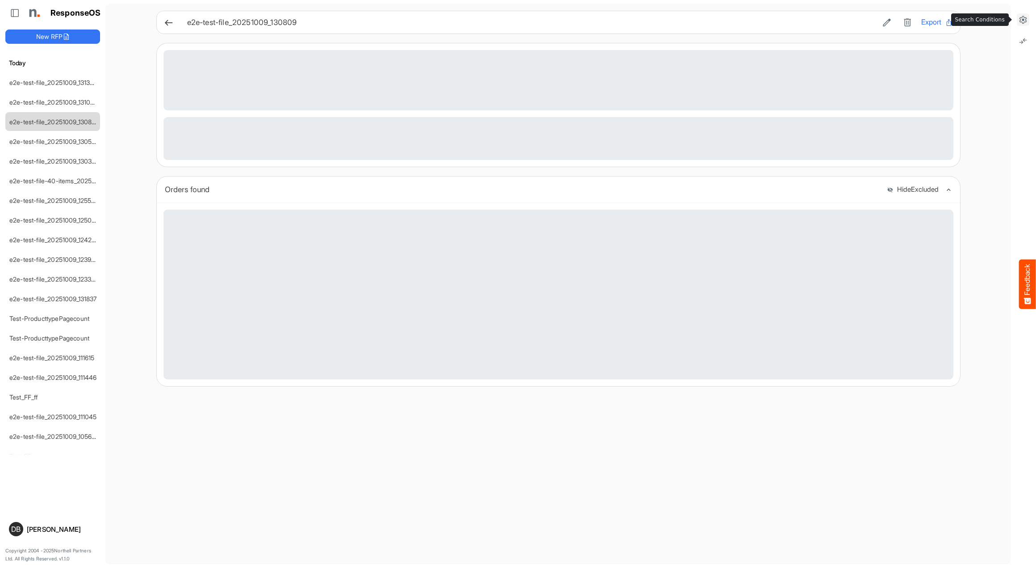
click at [1026, 19] on icon at bounding box center [1023, 19] width 9 height 9
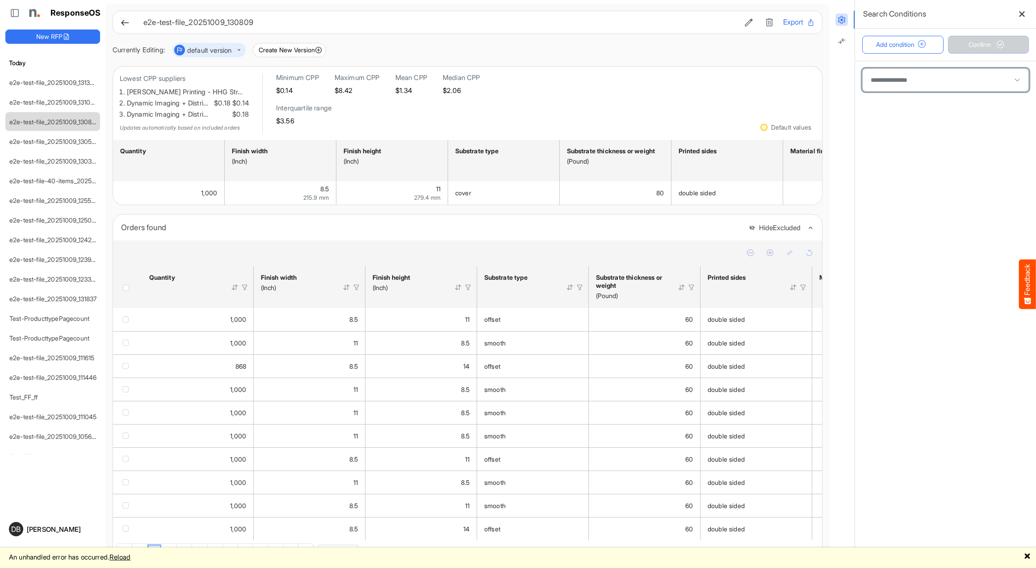
click at [908, 75] on span at bounding box center [946, 80] width 166 height 22
click at [904, 84] on span at bounding box center [946, 80] width 166 height 22
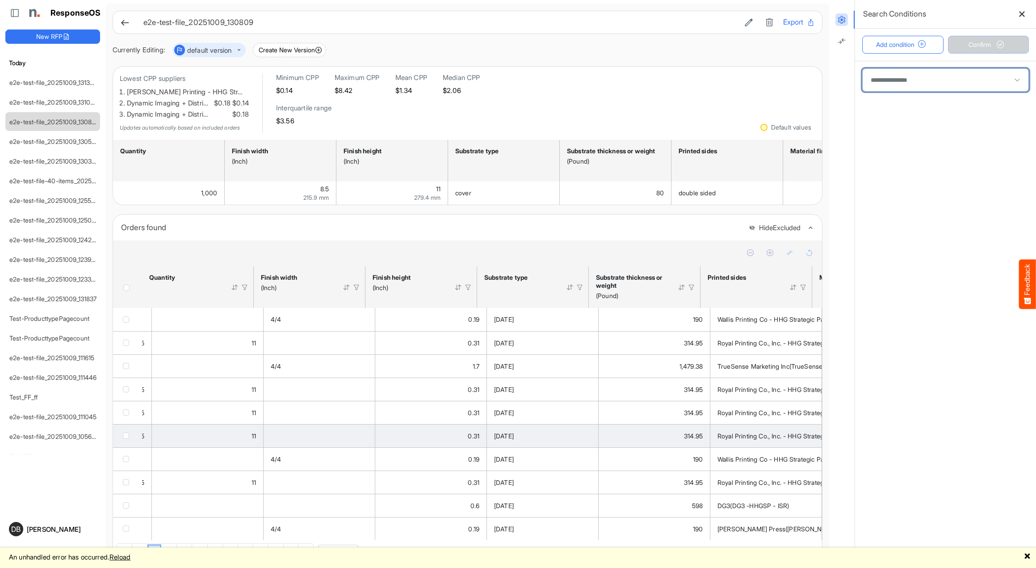
scroll to position [0, 2004]
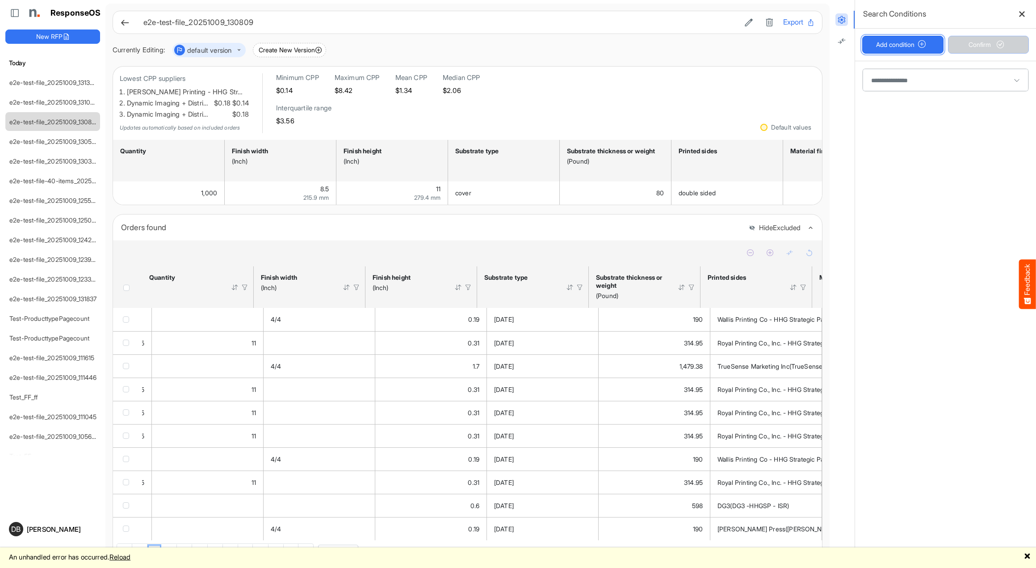
click at [918, 41] on span "button" at bounding box center [922, 45] width 15 height 8
click at [922, 73] on span at bounding box center [946, 80] width 166 height 22
click at [923, 89] on span at bounding box center [946, 80] width 166 height 22
click at [923, 83] on span at bounding box center [946, 80] width 166 height 22
click at [1021, 84] on span at bounding box center [1017, 79] width 13 height 13
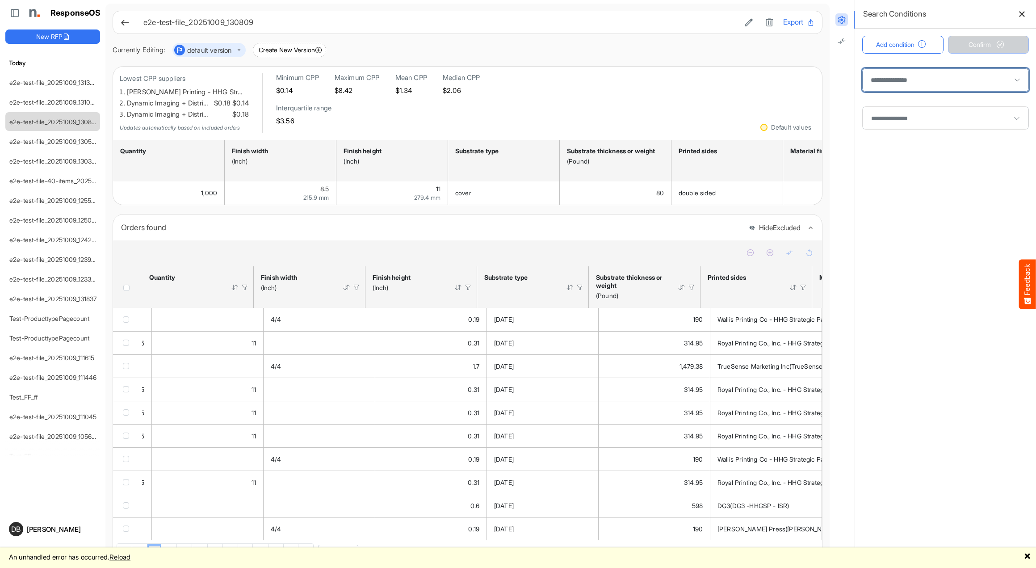
scroll to position [0, 0]
click at [1018, 79] on span at bounding box center [1017, 79] width 13 height 13
click at [937, 185] on main at bounding box center [945, 314] width 181 height 507
click at [122, 22] on icon at bounding box center [124, 22] width 9 height 9
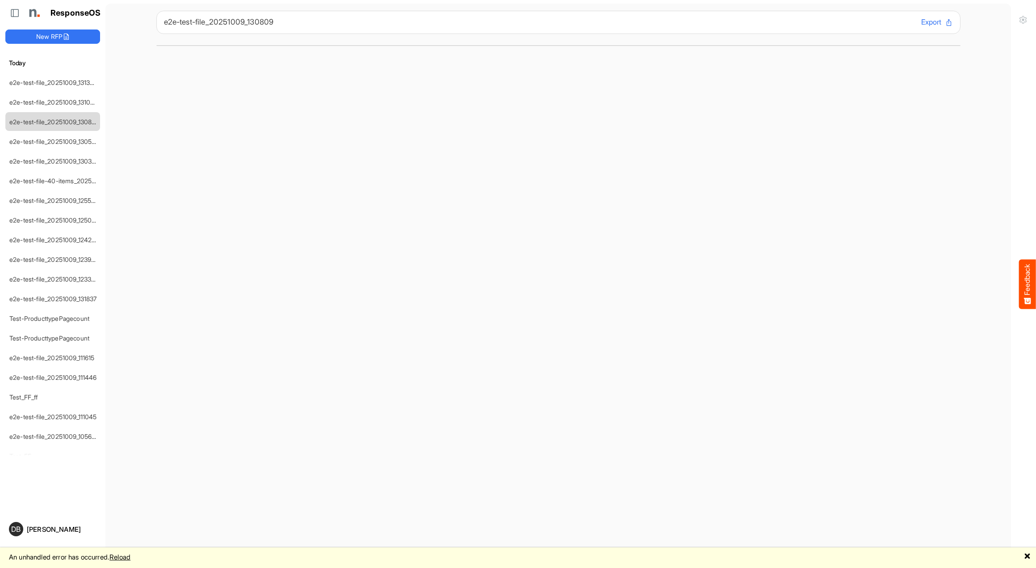
click at [130, 559] on link "Reload" at bounding box center [119, 557] width 21 height 8
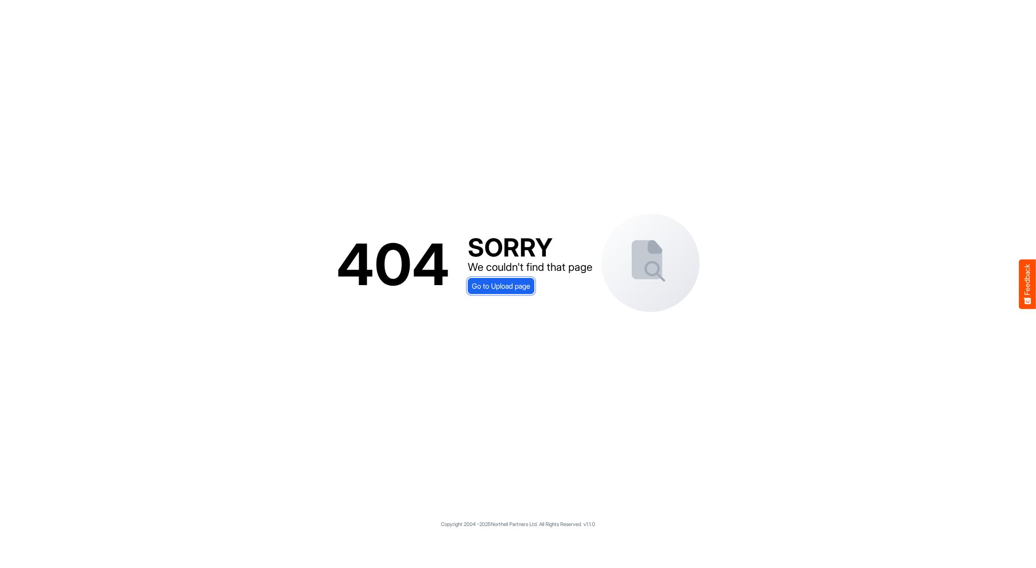
click at [513, 293] on link "Go to Upload page" at bounding box center [501, 286] width 67 height 16
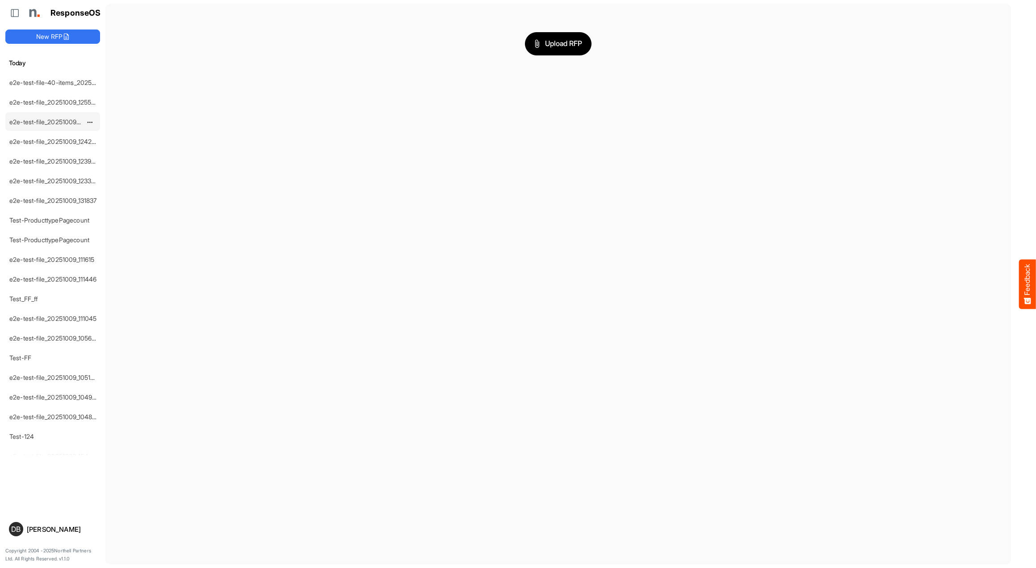
click at [42, 125] on div "e2e-test-file_20251009_125000" at bounding box center [46, 122] width 80 height 18
click at [63, 121] on link "e2e-test-file_20251009_125000" at bounding box center [54, 122] width 91 height 8
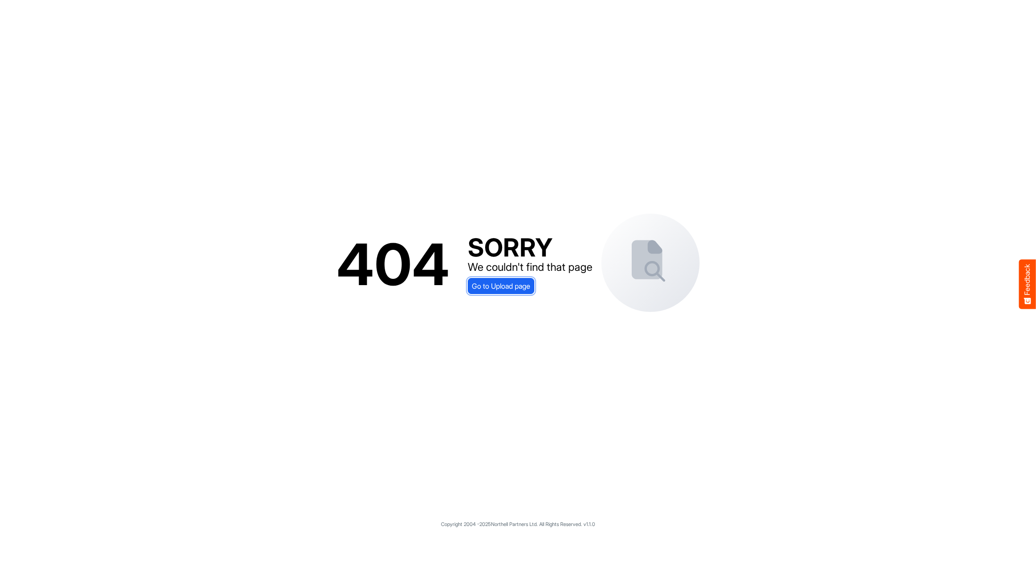
click at [517, 287] on span "Go to Upload page" at bounding box center [501, 286] width 59 height 12
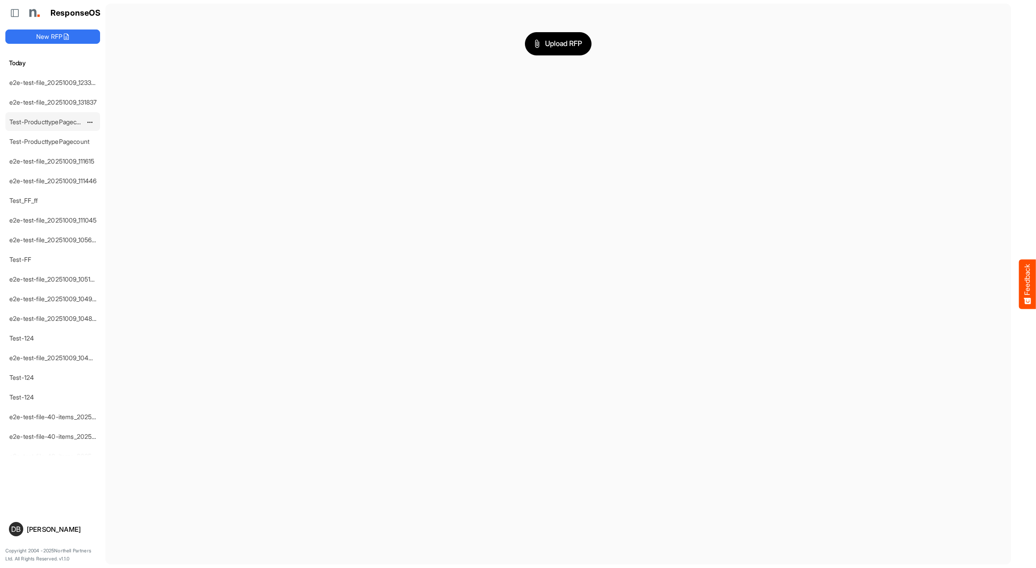
click at [53, 120] on link "Test-ProducttypePagecount" at bounding box center [49, 122] width 80 height 8
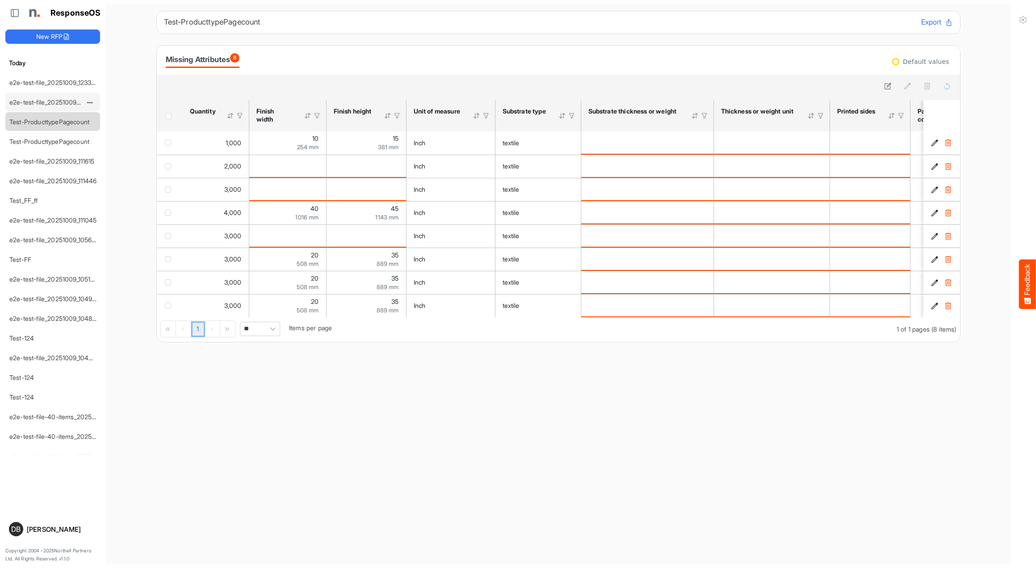
click at [17, 101] on link "e2e-test-file_20251009_131837" at bounding box center [53, 102] width 88 height 8
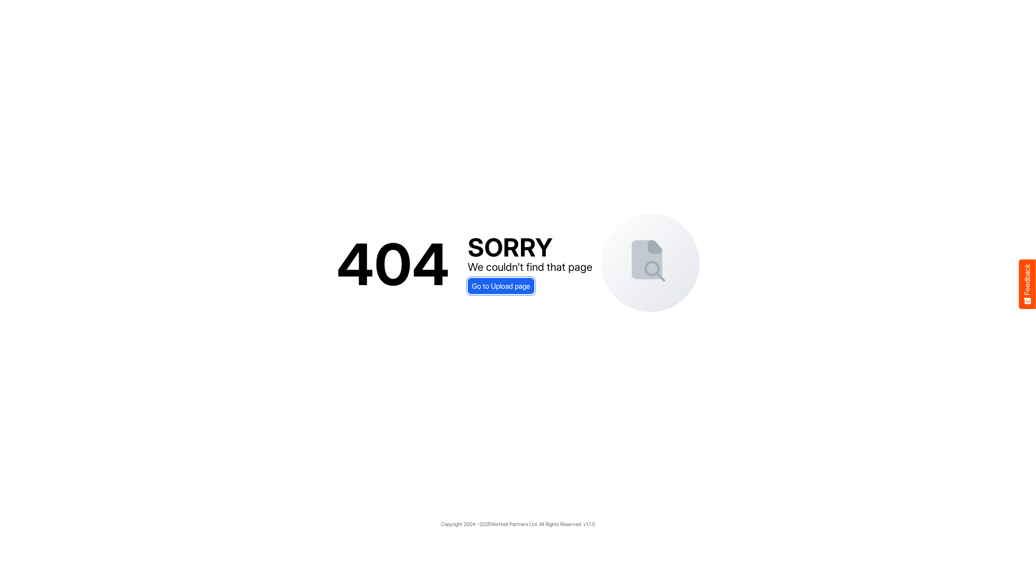
click at [513, 286] on span "Go to Upload page" at bounding box center [501, 286] width 59 height 12
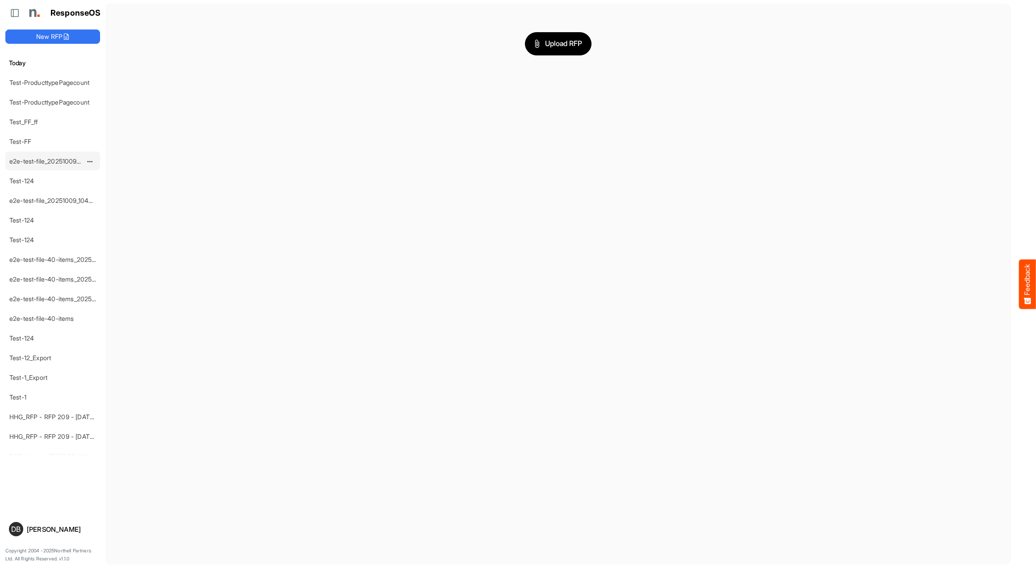
click at [52, 156] on div "e2e-test-file_20251009_104846" at bounding box center [46, 161] width 80 height 18
click at [52, 162] on link "e2e-test-file_20251009_104846" at bounding box center [54, 161] width 91 height 8
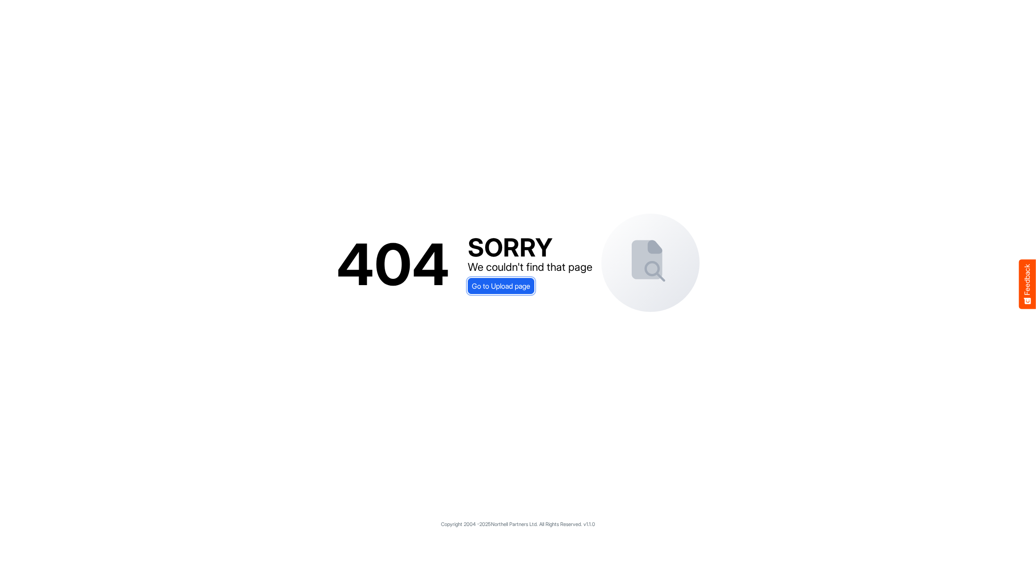
click at [502, 285] on span "Go to Upload page" at bounding box center [501, 286] width 59 height 12
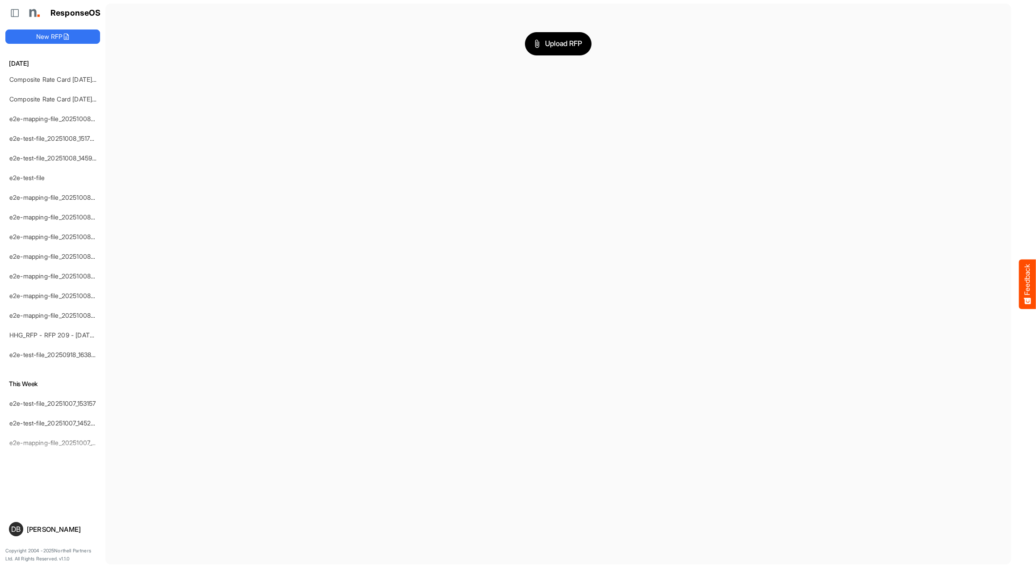
scroll to position [340, 0]
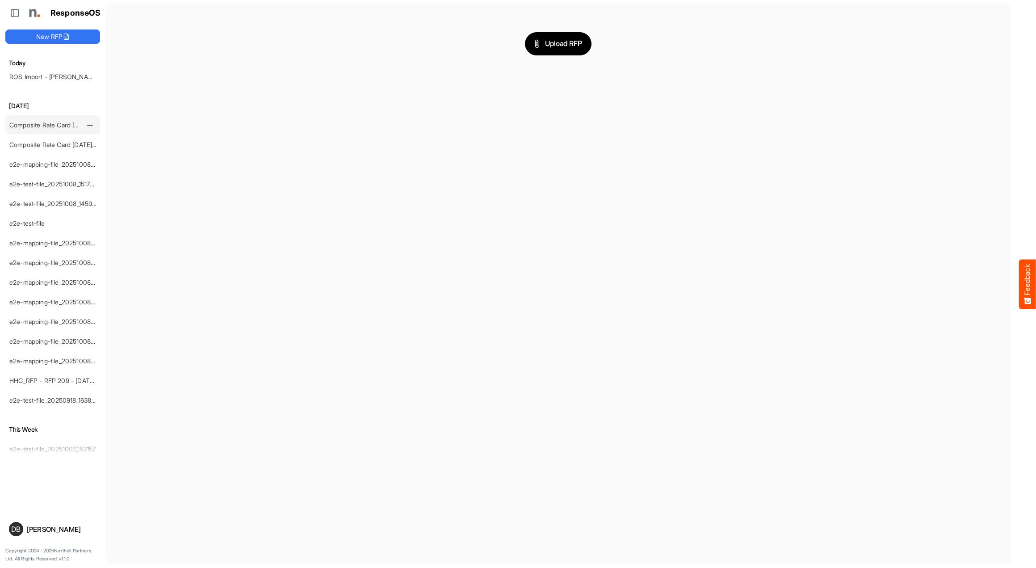
click at [34, 120] on div "Composite Rate Card [DATE]_smaller" at bounding box center [46, 125] width 80 height 18
click at [42, 122] on link "Composite Rate Card [DATE]_smaller" at bounding box center [62, 125] width 106 height 8
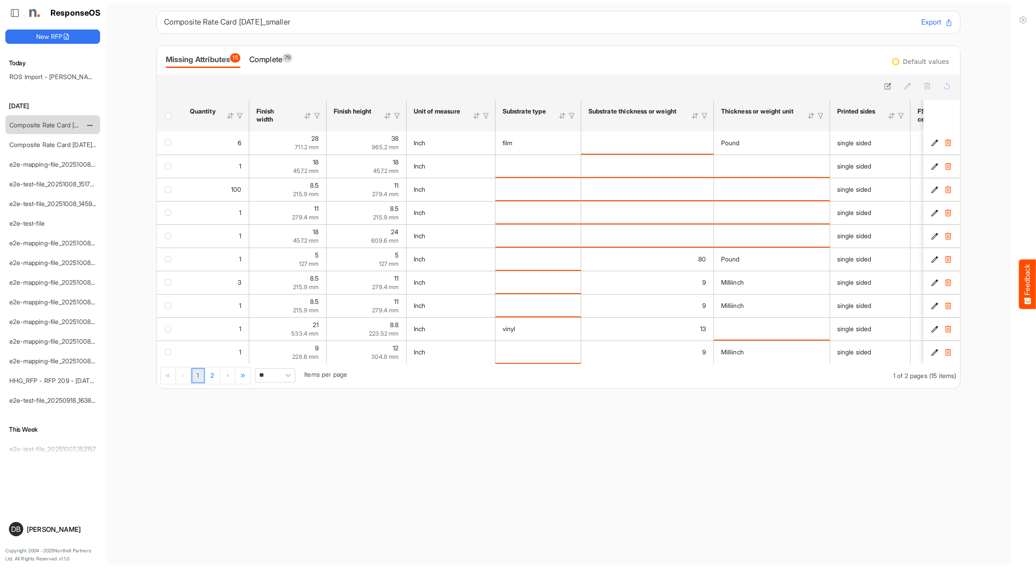
click at [288, 61] on div "Complete 79" at bounding box center [271, 59] width 44 height 13
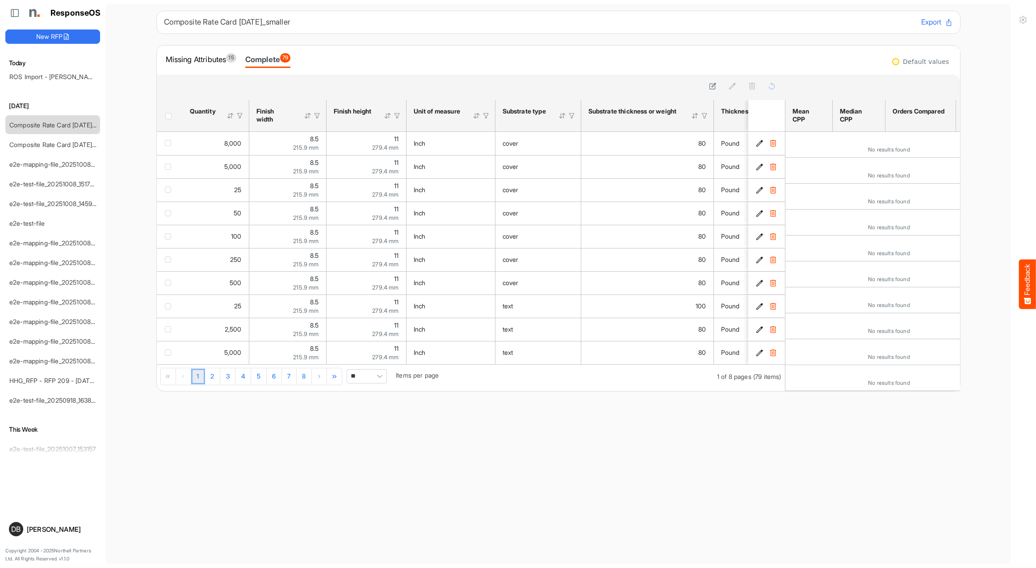
scroll to position [0, 0]
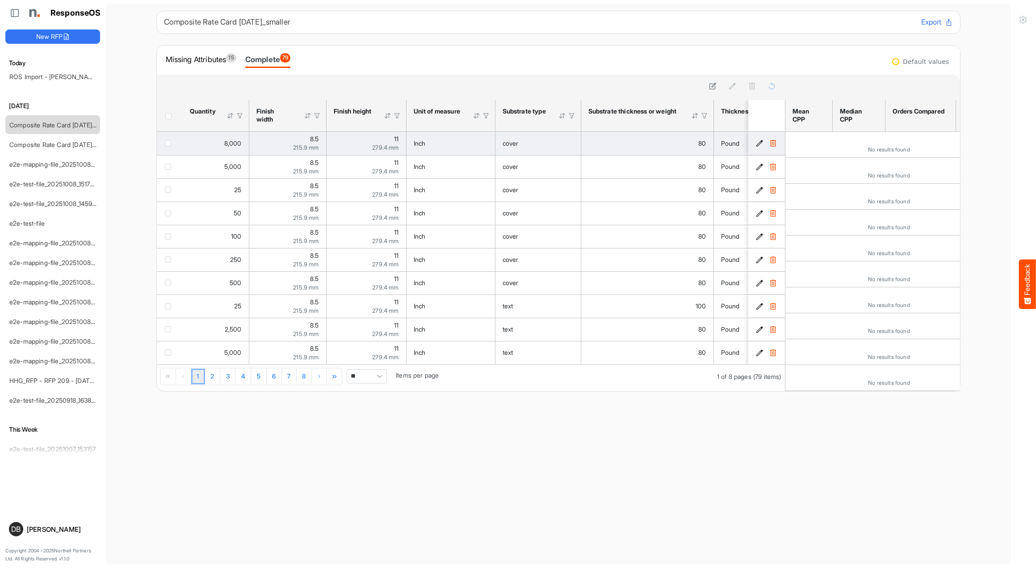
click at [756, 143] on button "e9831f58-3046-41c4-a962-a595d07782f4 is template cell Column Header" at bounding box center [760, 143] width 9 height 9
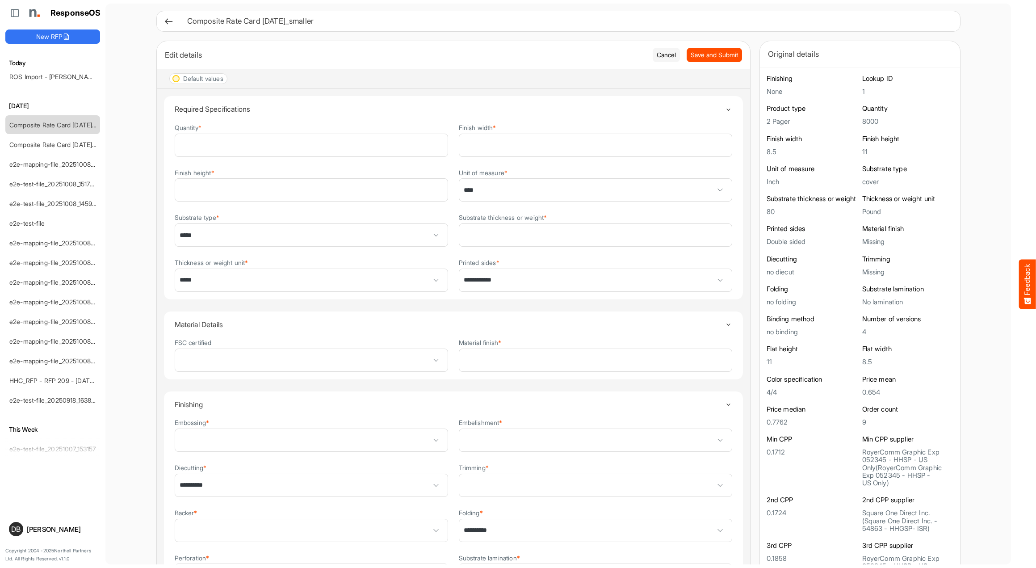
scroll to position [0, 0]
click at [719, 57] on span "Save and Submit" at bounding box center [714, 55] width 47 height 10
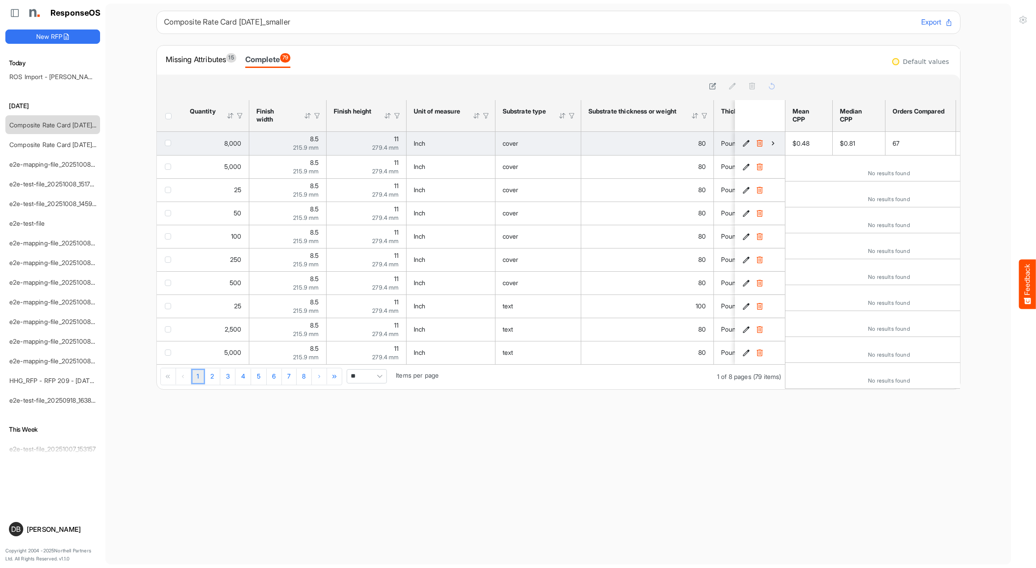
click at [771, 140] on icon "e9831f58-3046-41c4-a962-a595d07782f4 is template cell Column Header" at bounding box center [773, 143] width 8 height 8
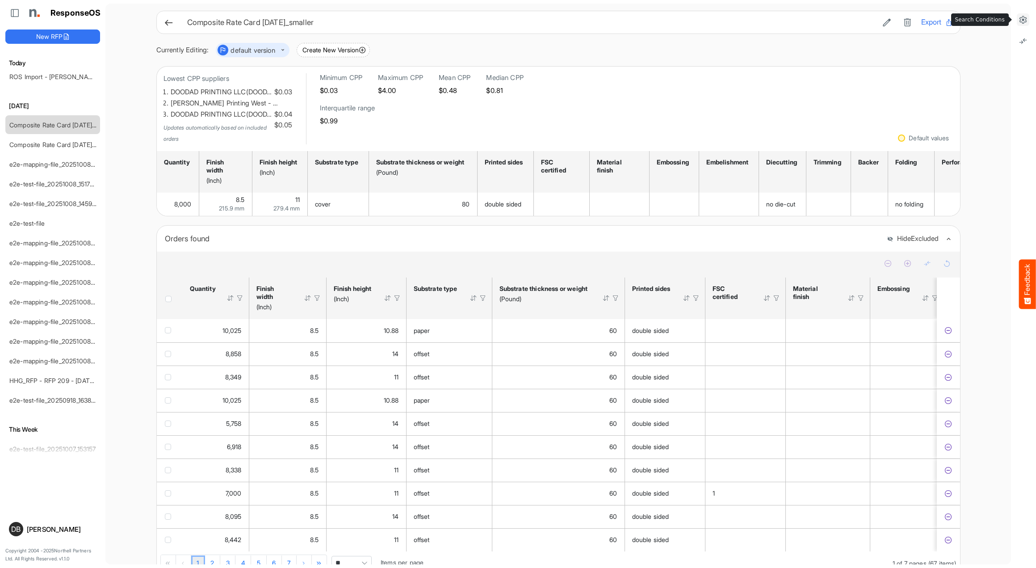
click at [1025, 18] on icon at bounding box center [1023, 19] width 9 height 9
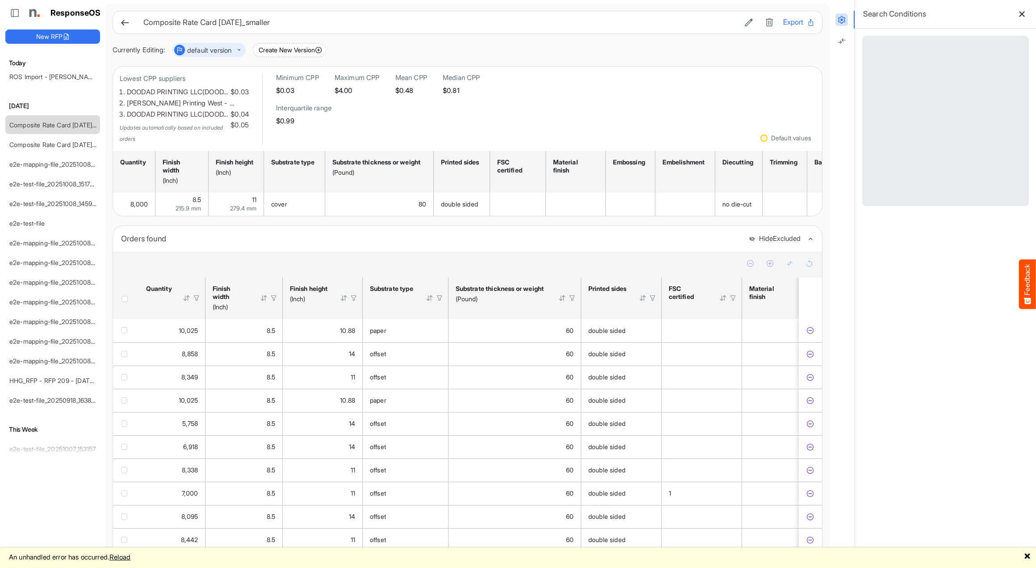
click at [130, 558] on link "Reload" at bounding box center [119, 557] width 21 height 8
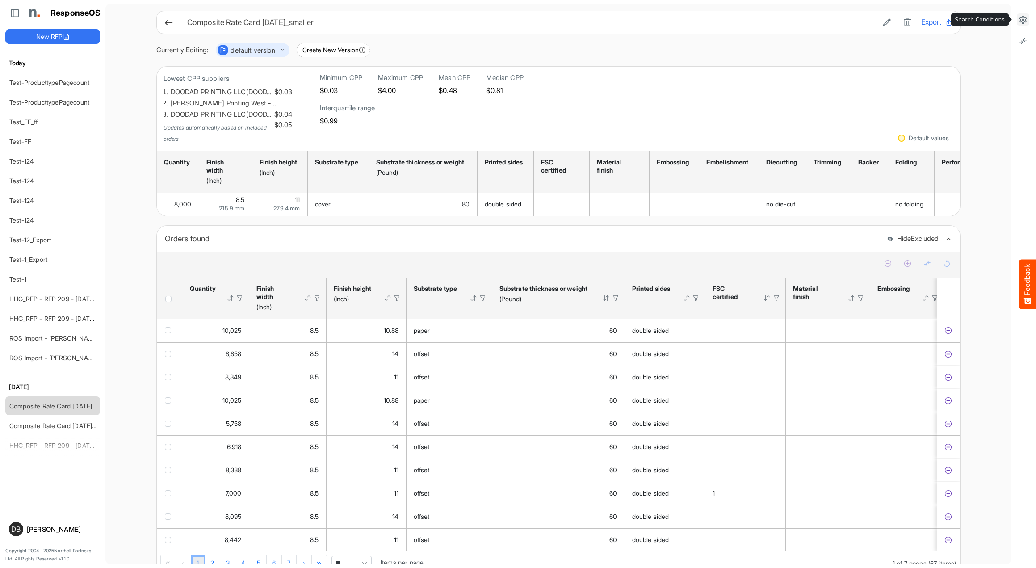
click at [1023, 23] on icon at bounding box center [1023, 19] width 9 height 9
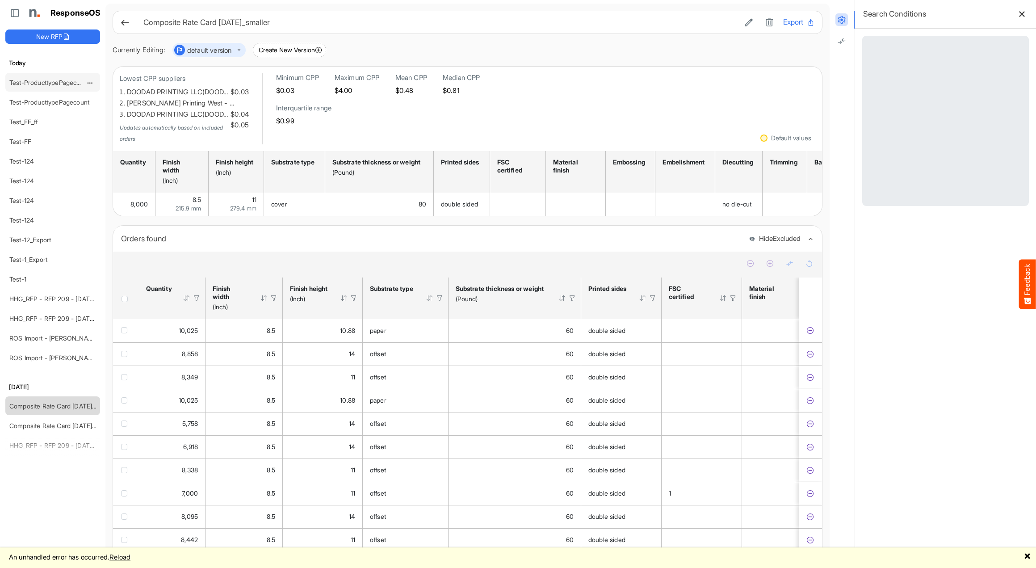
click at [49, 81] on link "Test-ProducttypePagecount" at bounding box center [49, 83] width 80 height 8
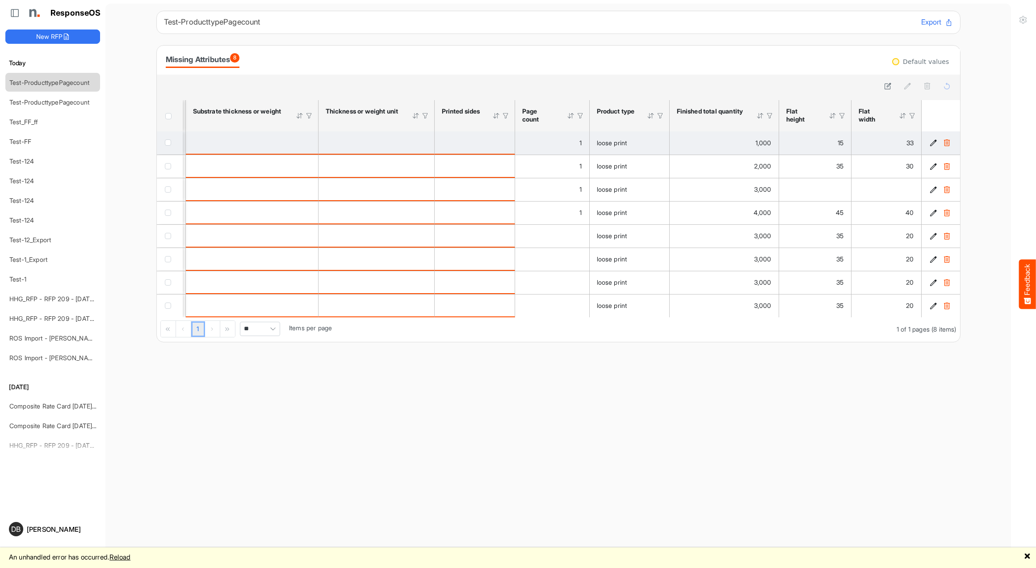
scroll to position [0, 397]
click at [933, 141] on icon "1424aa87-dee1-4aa8-a780-5652401d57a6 is template cell Column Header" at bounding box center [933, 143] width 8 height 8
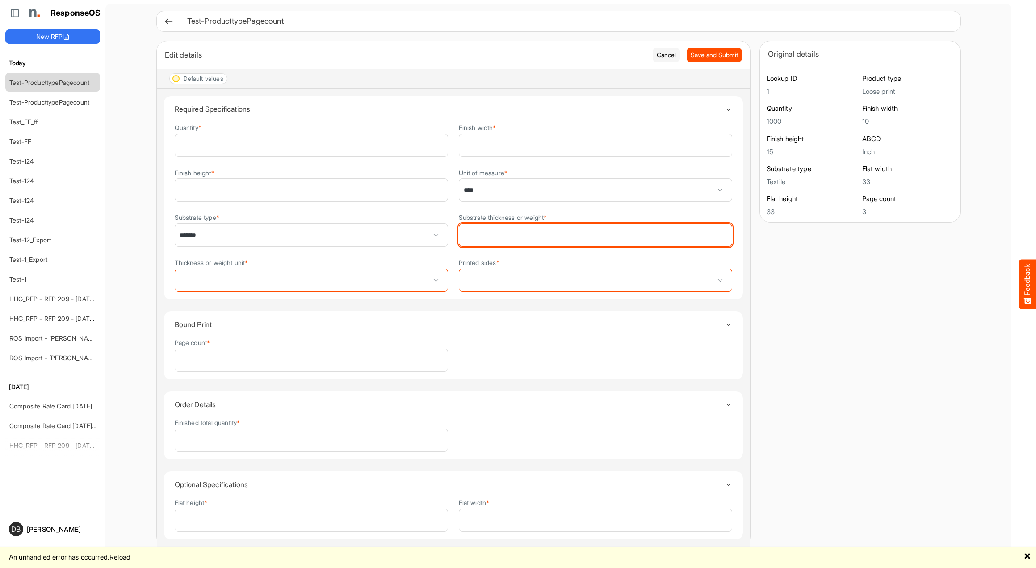
click at [646, 232] on input "Substrate thickness or weight *" at bounding box center [595, 235] width 273 height 22
type input "**"
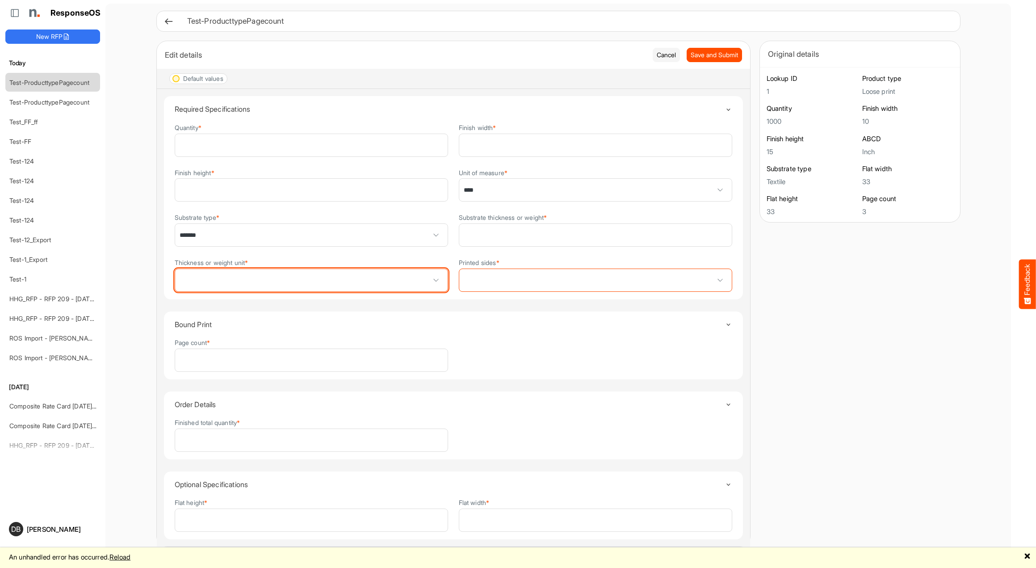
click at [369, 286] on span at bounding box center [311, 280] width 273 height 22
click at [367, 280] on span at bounding box center [311, 280] width 273 height 22
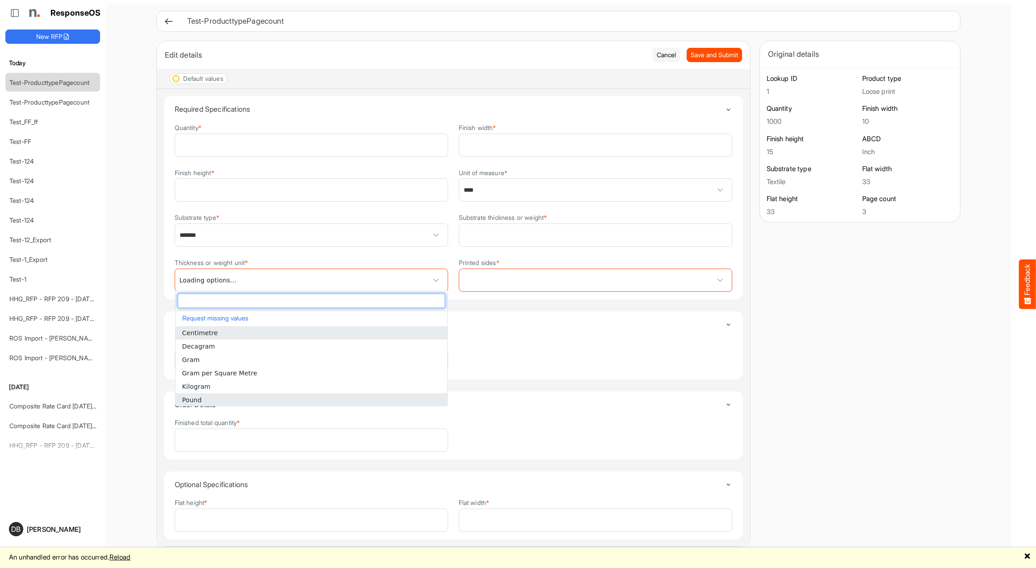
scroll to position [0, 0]
click at [351, 400] on li "Pound" at bounding box center [312, 399] width 272 height 13
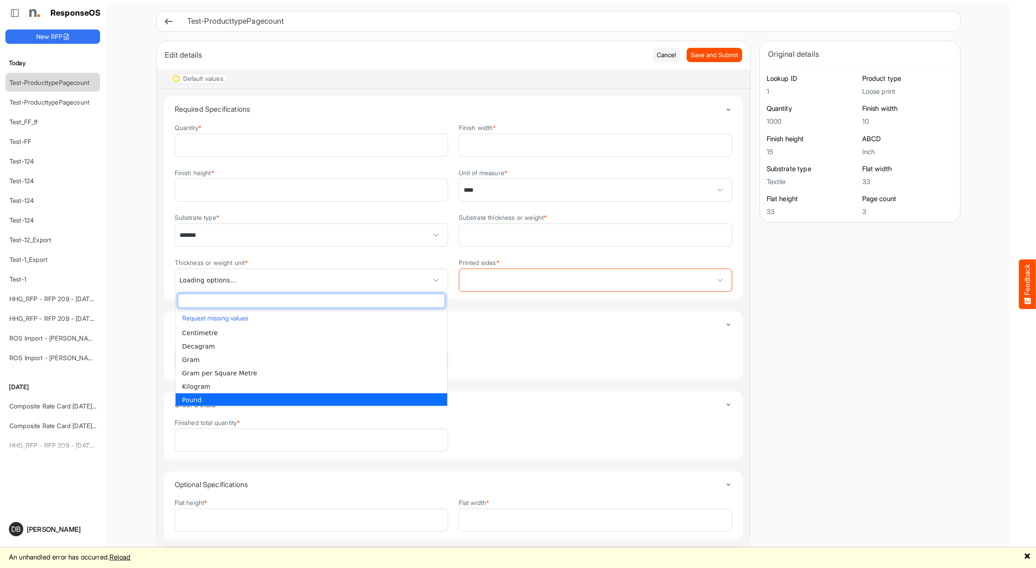
type input "*****"
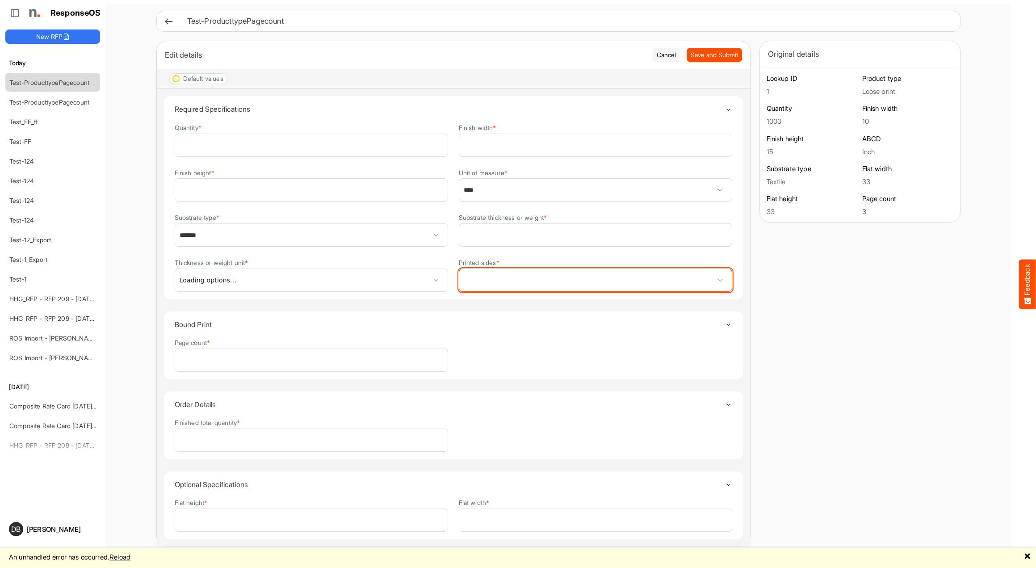
click at [597, 273] on span at bounding box center [595, 280] width 273 height 22
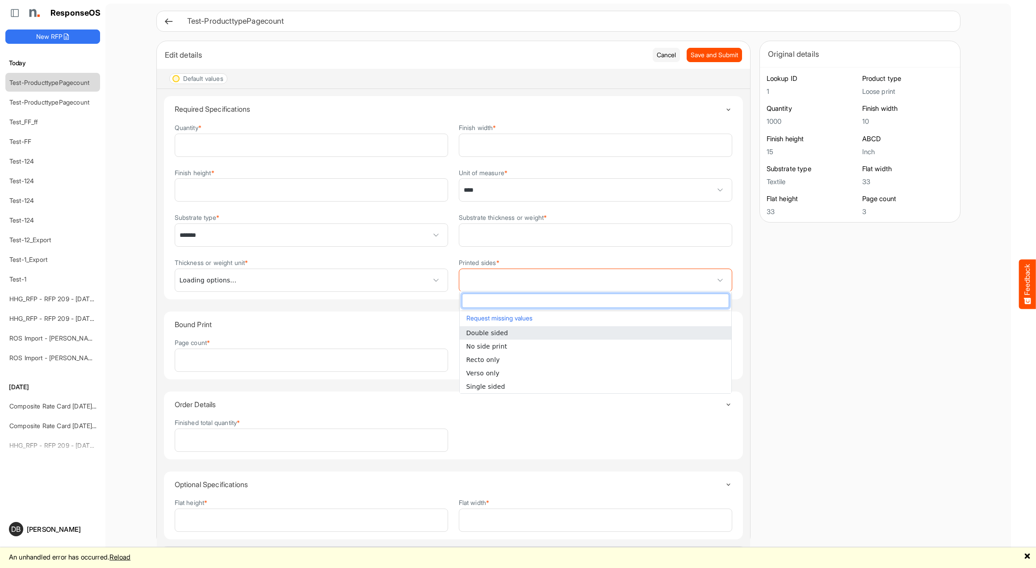
click at [563, 331] on li "Double sided" at bounding box center [596, 332] width 272 height 13
type input "**********"
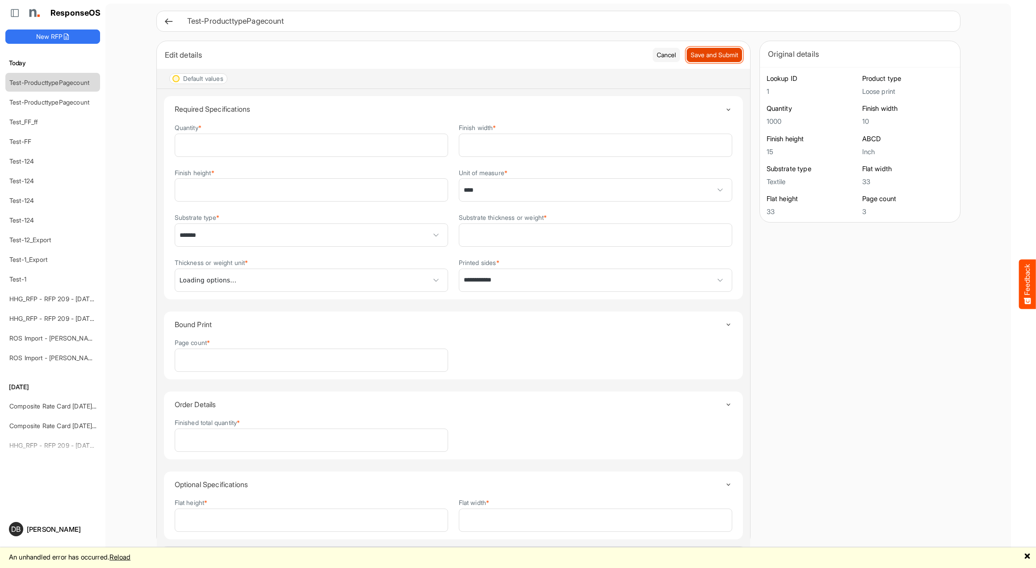
click at [719, 52] on span "Save and Submit" at bounding box center [714, 55] width 47 height 10
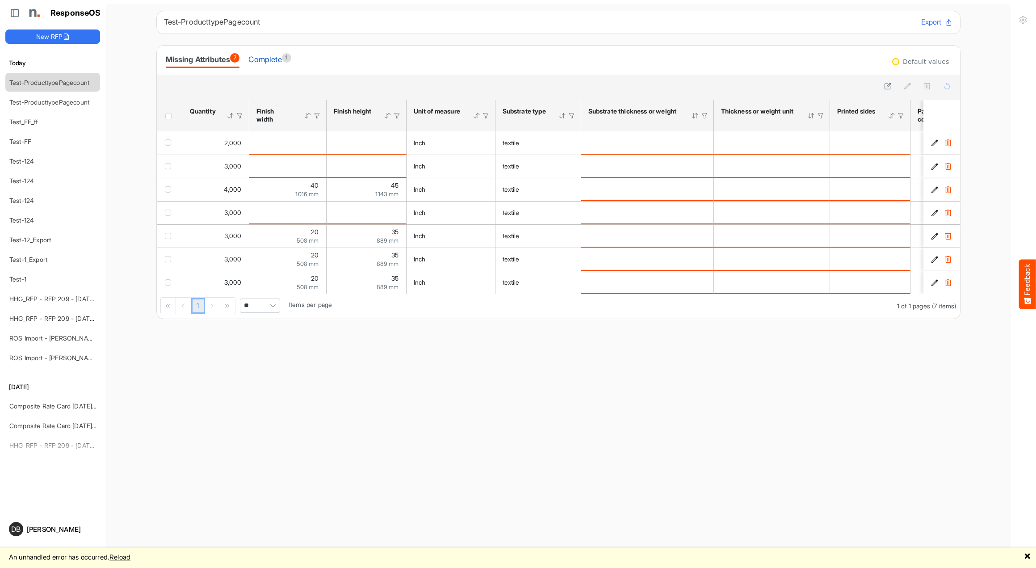
click at [281, 60] on div "Complete 1" at bounding box center [269, 59] width 42 height 13
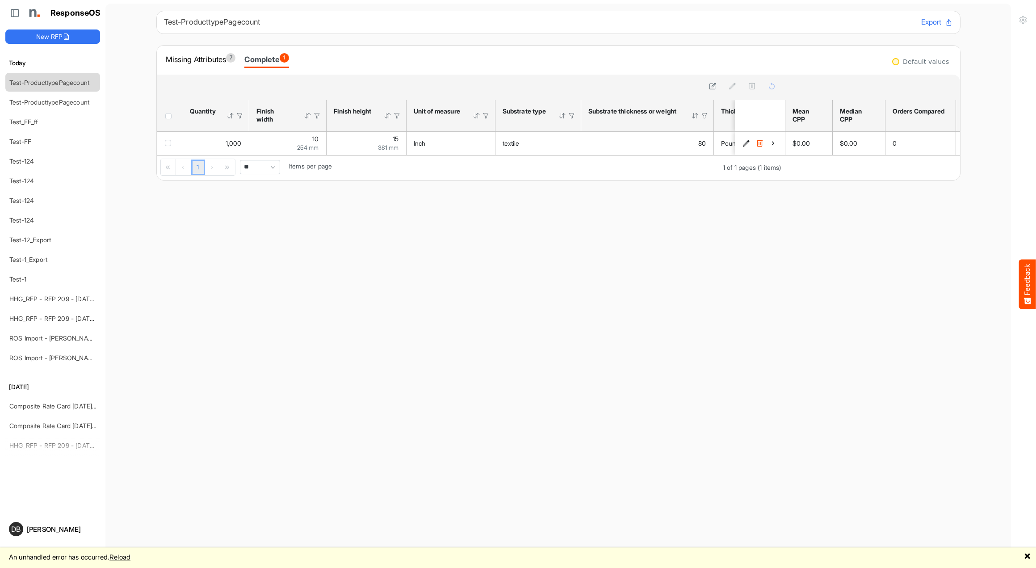
click at [130, 558] on link "Reload" at bounding box center [119, 557] width 21 height 8
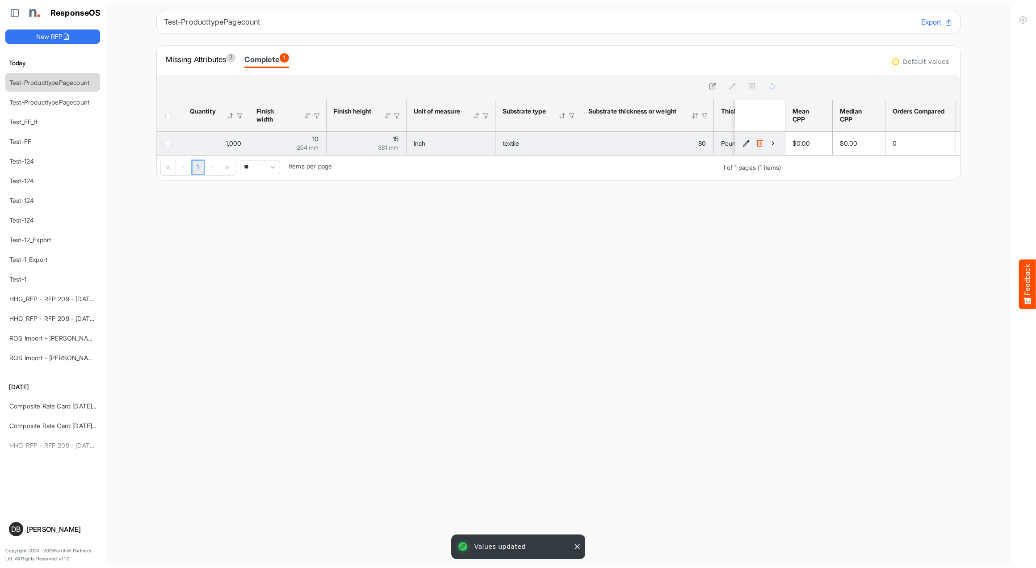
click at [773, 142] on icon "1424aa87-dee1-4aa8-a780-5652401d57a6 is template cell Column Header" at bounding box center [773, 143] width 8 height 8
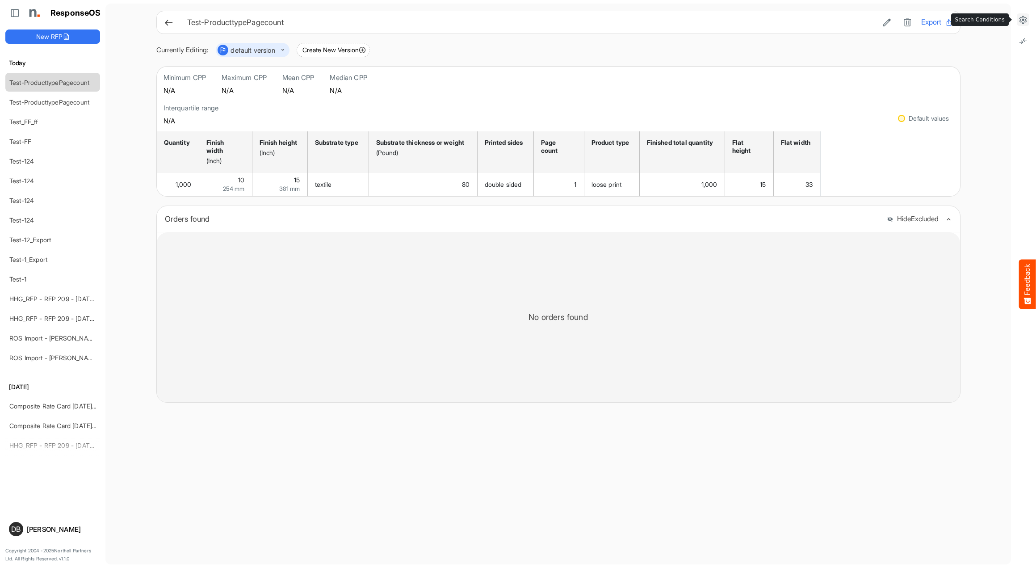
click at [1024, 18] on icon at bounding box center [1023, 19] width 9 height 9
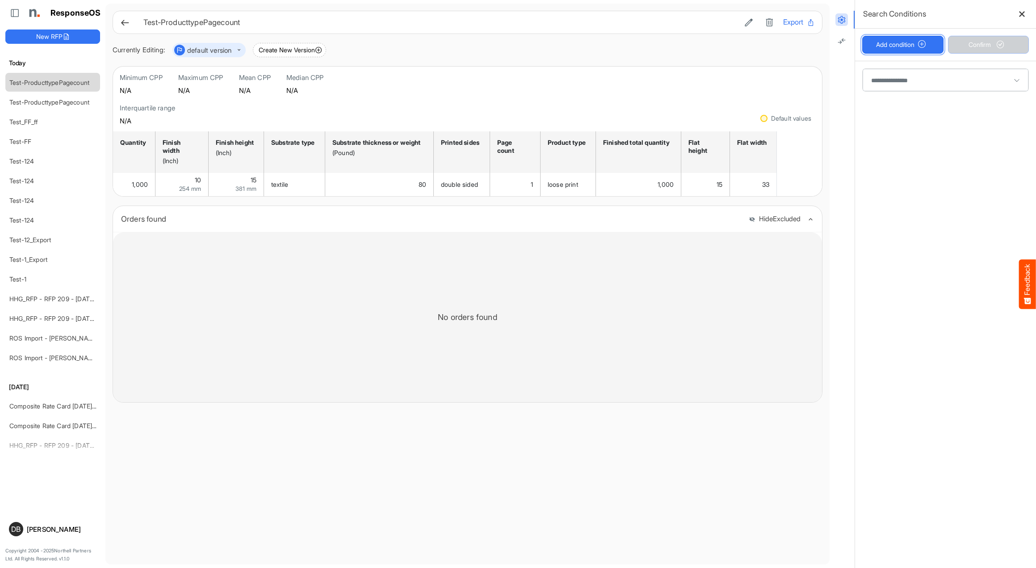
click at [911, 52] on button "Add condition" at bounding box center [902, 45] width 81 height 18
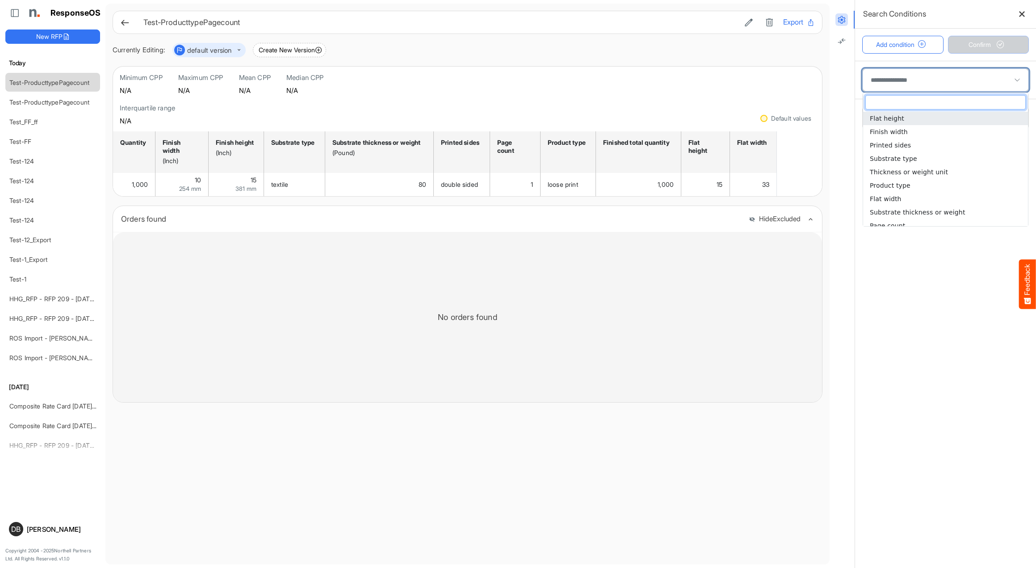
click at [930, 75] on span at bounding box center [946, 80] width 166 height 22
click at [934, 157] on li "Substrate type" at bounding box center [945, 158] width 165 height 13
type input "**********"
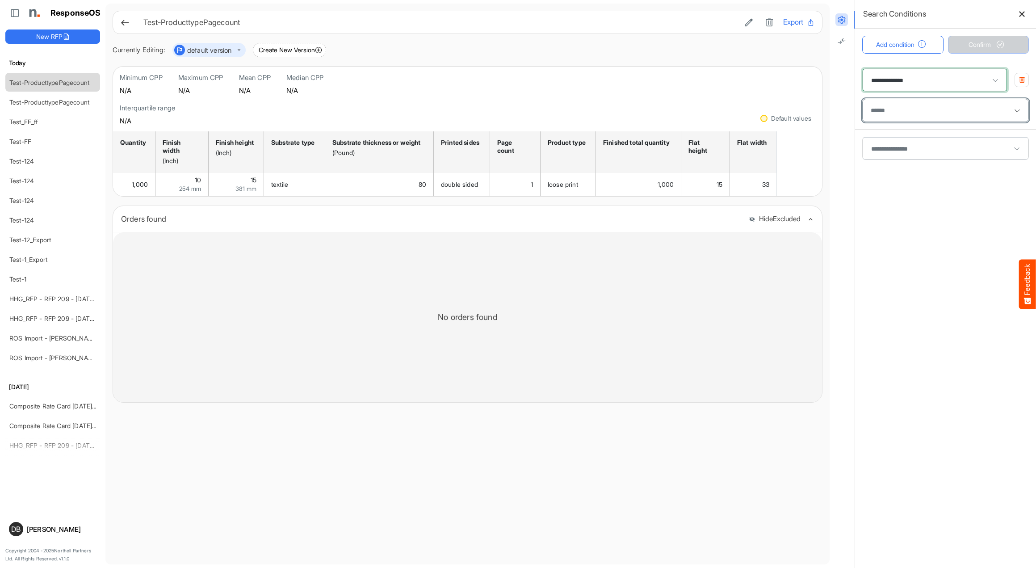
click at [926, 113] on div at bounding box center [945, 110] width 157 height 13
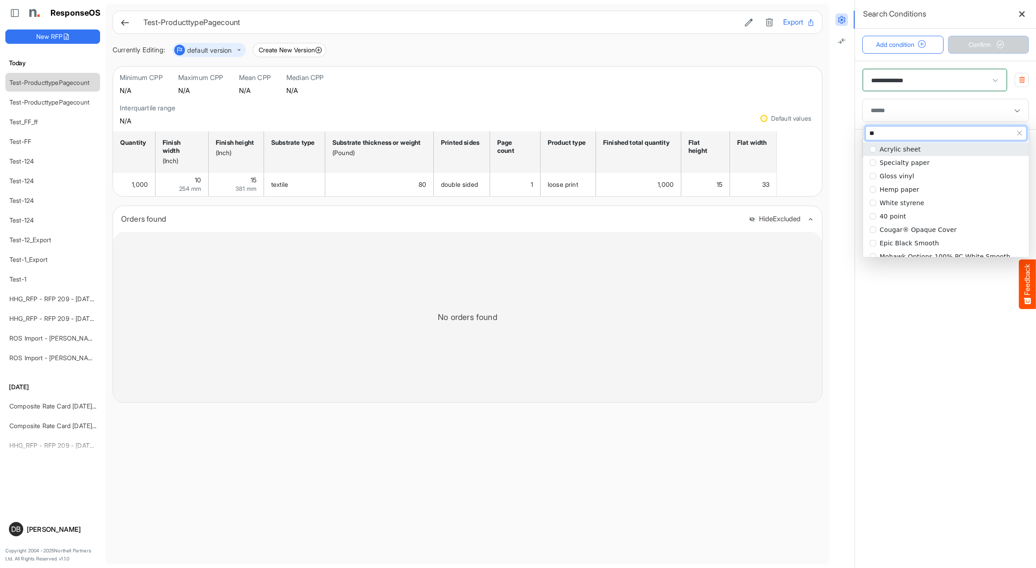
type input "***"
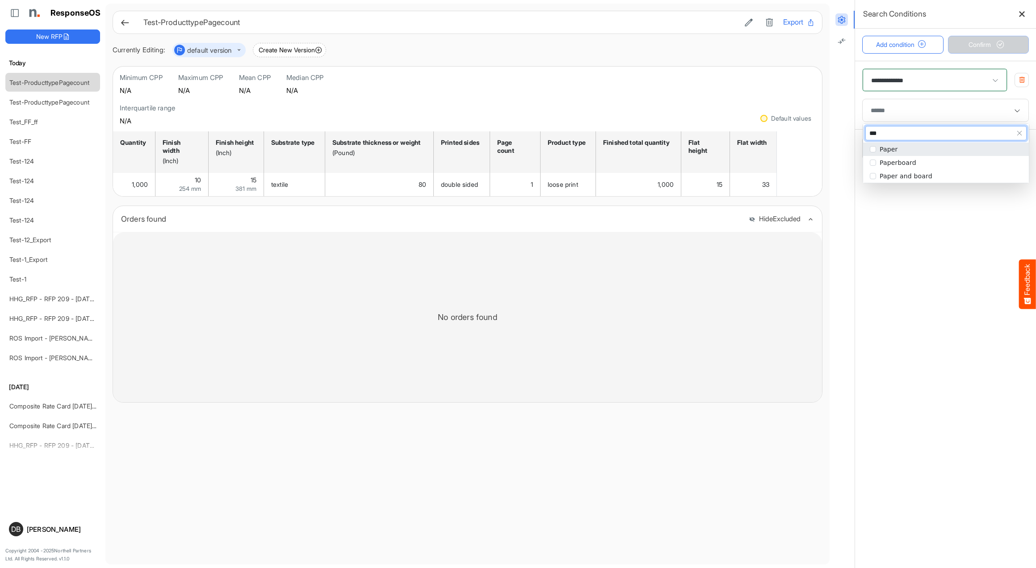
click at [954, 154] on li "Paper" at bounding box center [946, 149] width 166 height 13
type input "***"
click at [980, 45] on span "Confirm" at bounding box center [988, 45] width 39 height 10
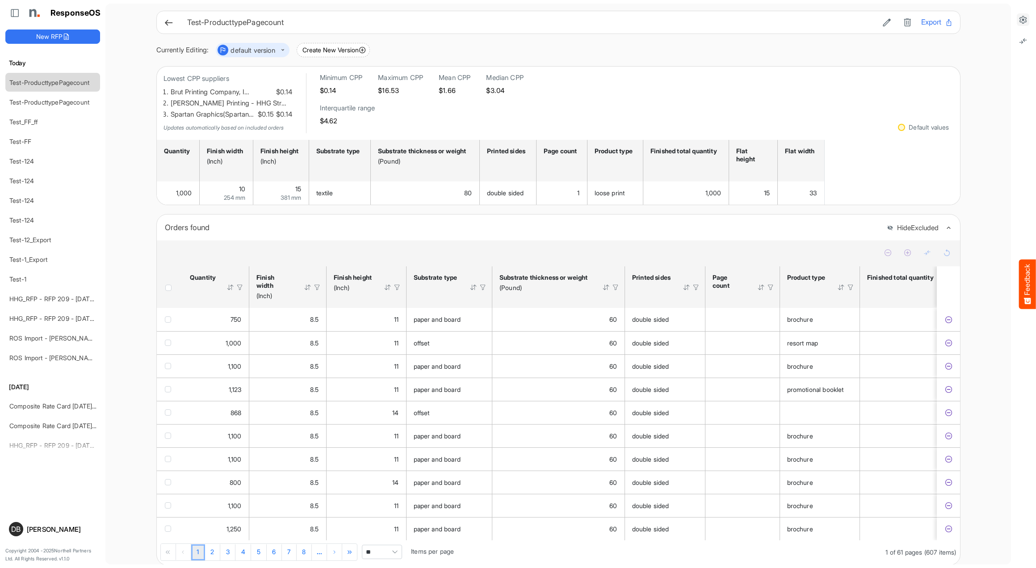
click at [1024, 22] on icon at bounding box center [1023, 19] width 9 height 9
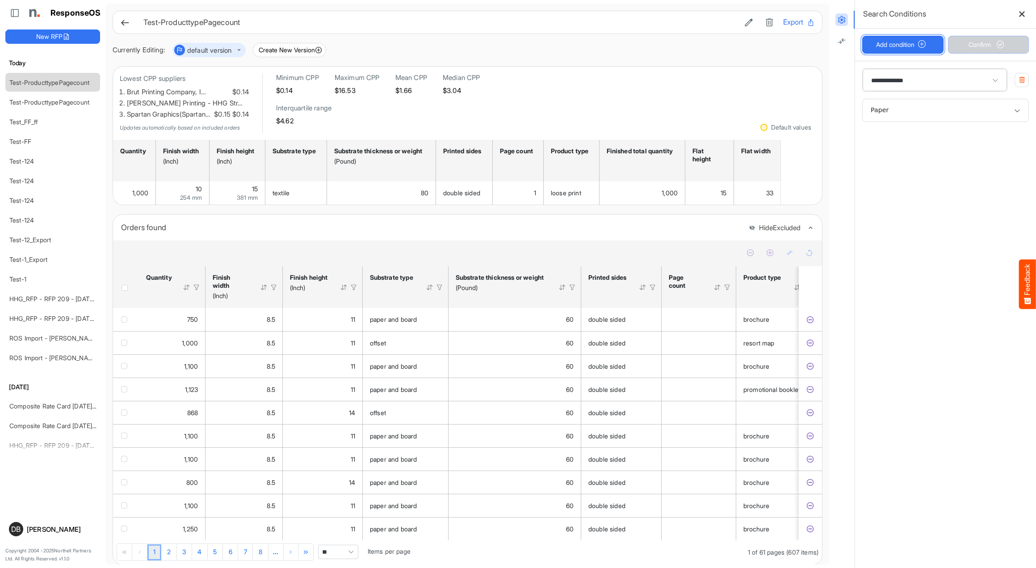
click at [906, 46] on button "Add condition" at bounding box center [902, 45] width 81 height 18
click at [954, 151] on span at bounding box center [946, 148] width 166 height 22
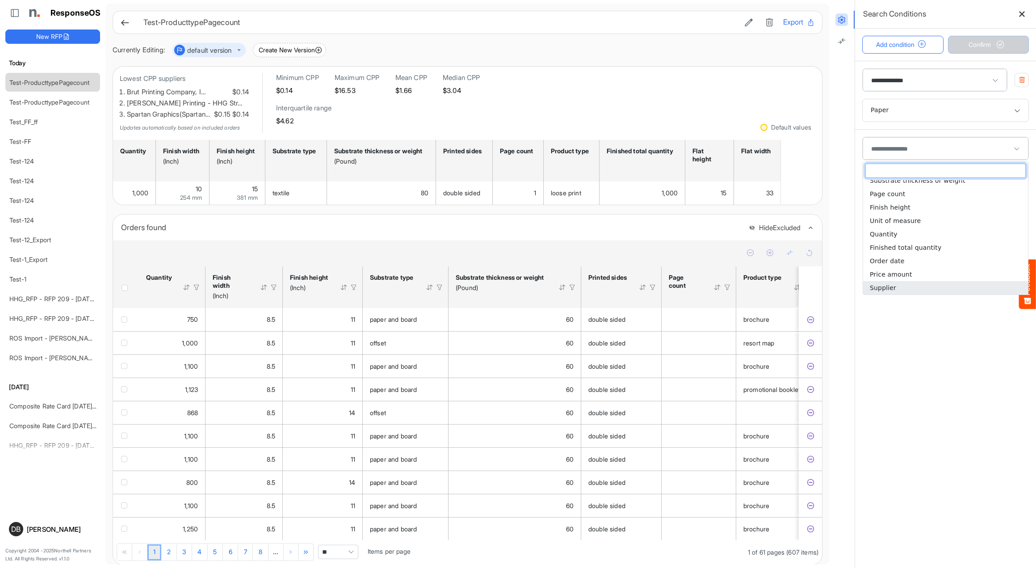
scroll to position [87, 0]
click at [922, 289] on li "Supplier" at bounding box center [945, 287] width 165 height 13
type input "********"
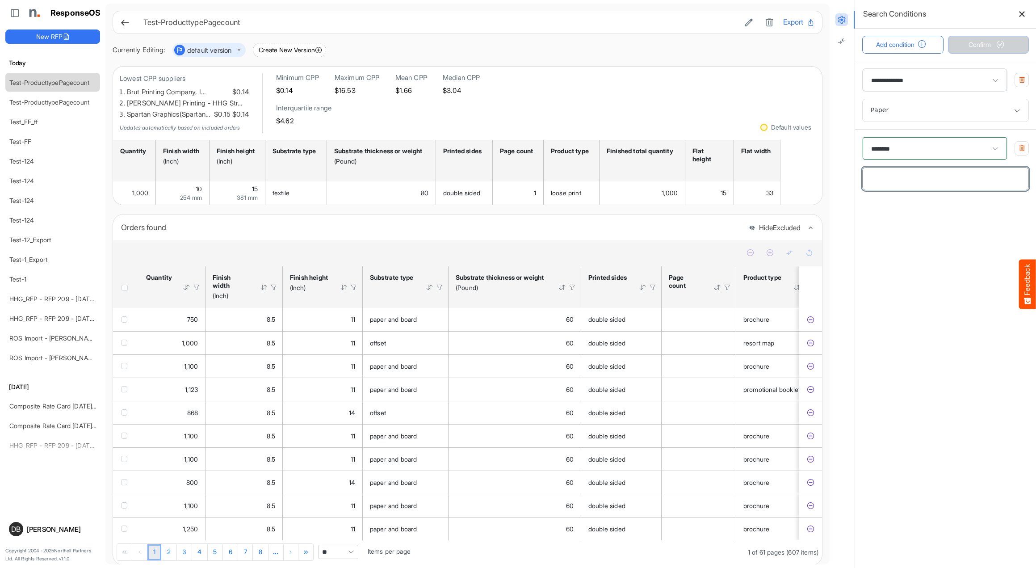
click at [946, 176] on input "text" at bounding box center [946, 179] width 166 height 22
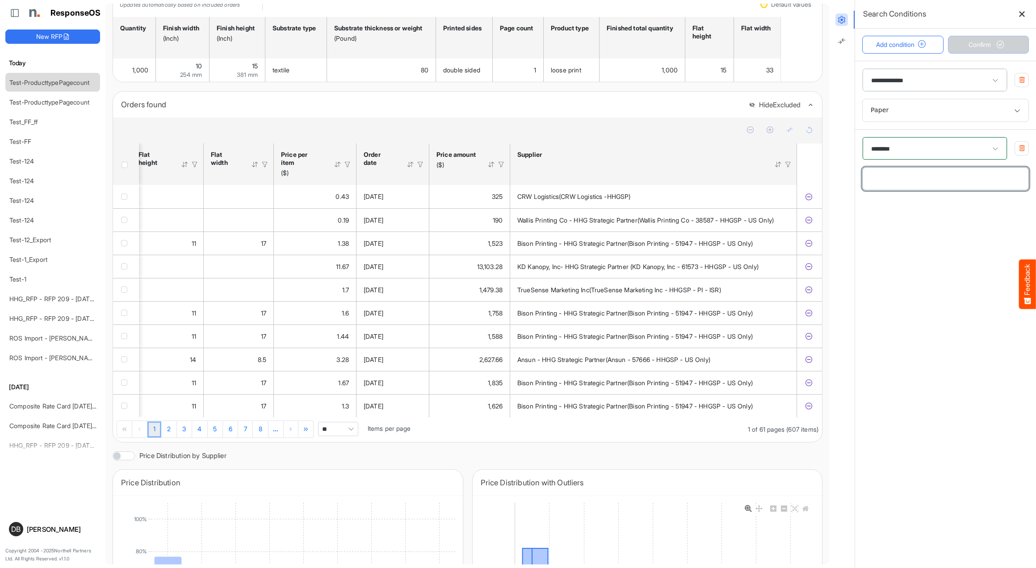
scroll to position [122, 0]
type input "*****"
click at [979, 47] on span "Confirm" at bounding box center [988, 45] width 39 height 10
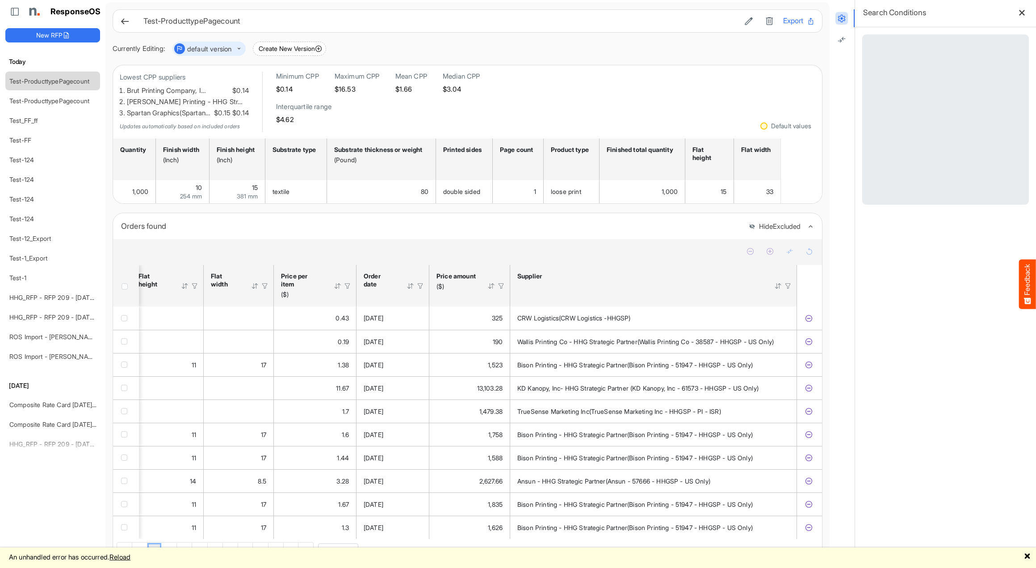
scroll to position [0, 0]
click at [126, 20] on icon at bounding box center [124, 21] width 9 height 9
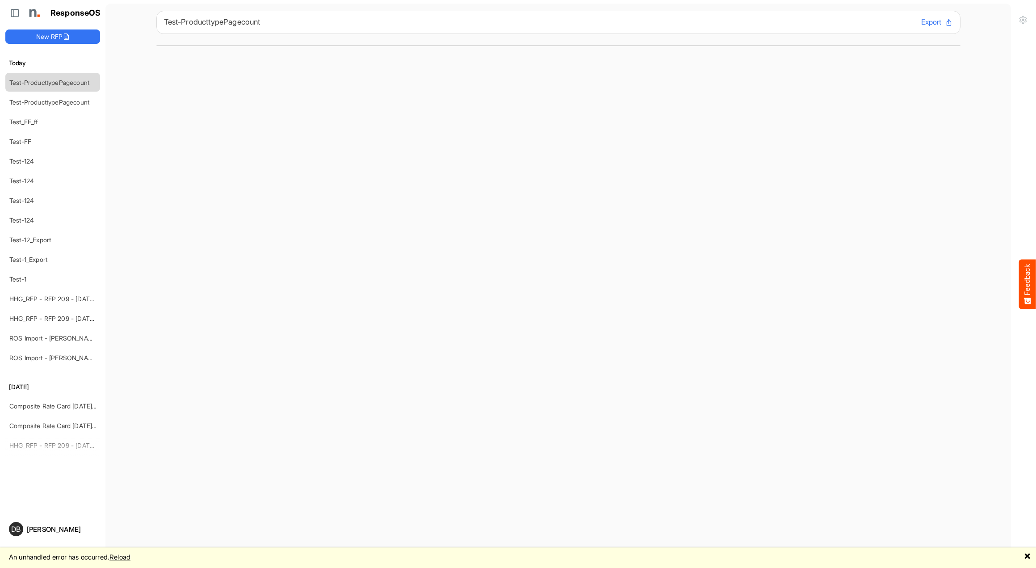
click at [130, 557] on link "Reload" at bounding box center [119, 557] width 21 height 8
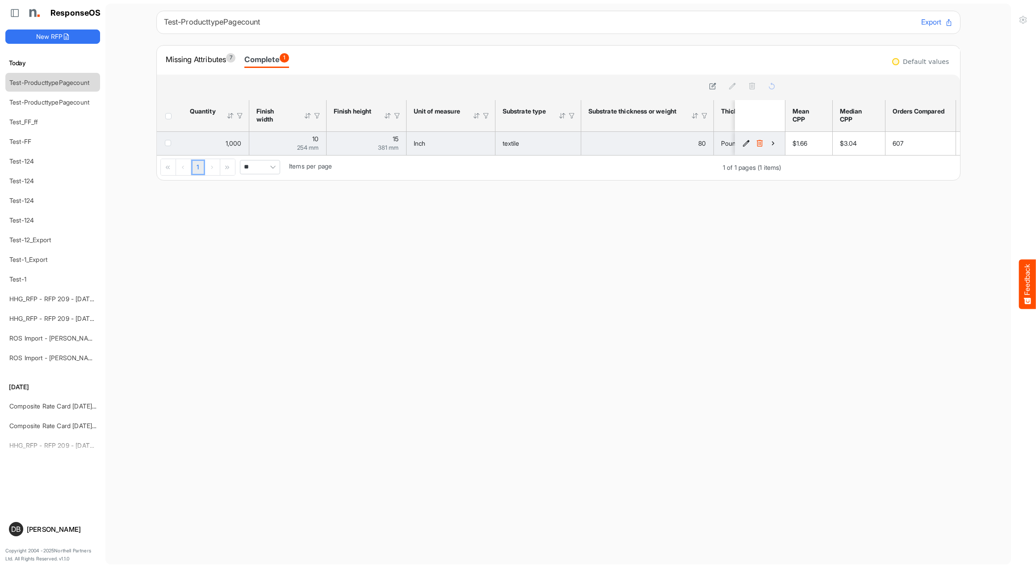
click at [776, 141] on icon "1424aa87-dee1-4aa8-a780-5652401d57a6 is template cell Column Header" at bounding box center [773, 143] width 8 height 8
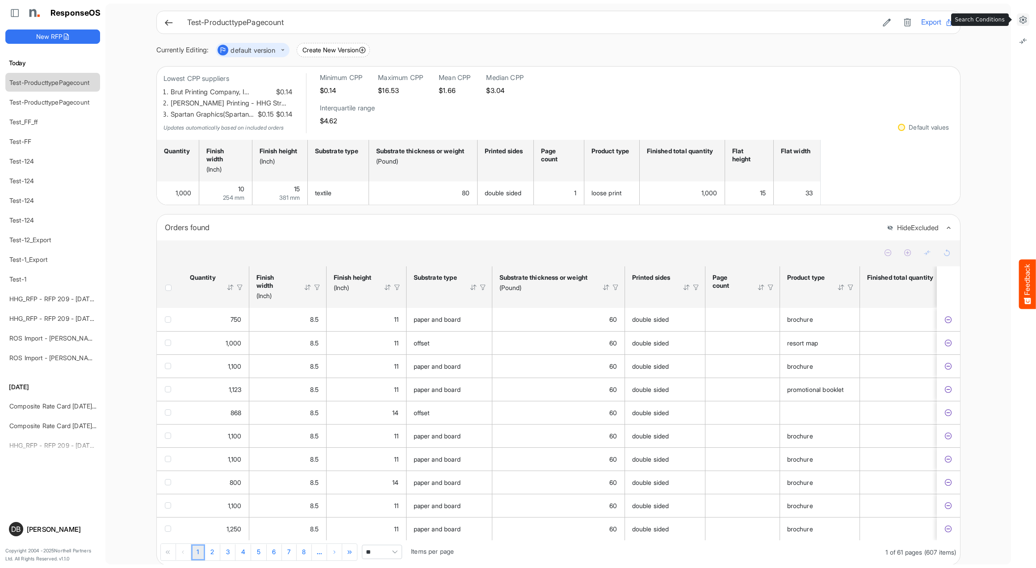
click at [1023, 21] on icon at bounding box center [1023, 19] width 9 height 9
